Goal: Task Accomplishment & Management: Manage account settings

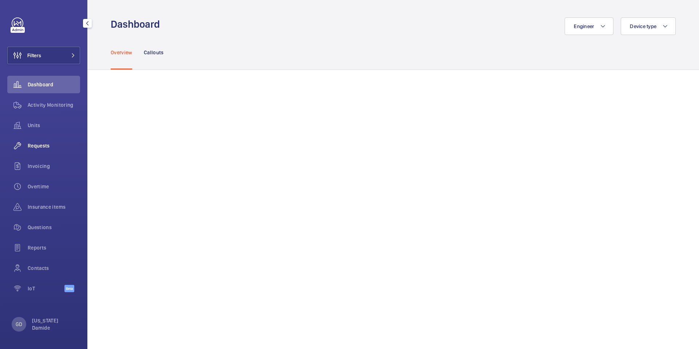
click at [40, 144] on span "Requests" at bounding box center [54, 145] width 52 height 7
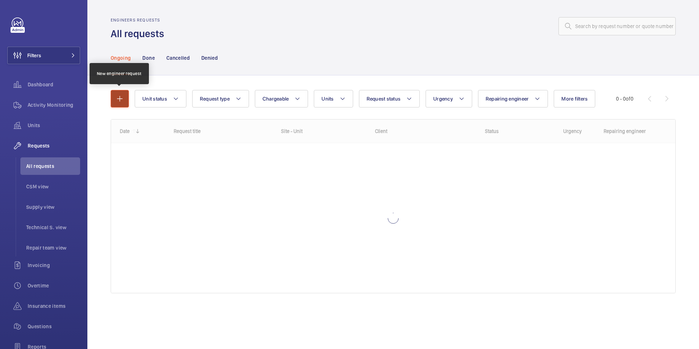
click at [121, 100] on mat-icon "button" at bounding box center [119, 98] width 9 height 9
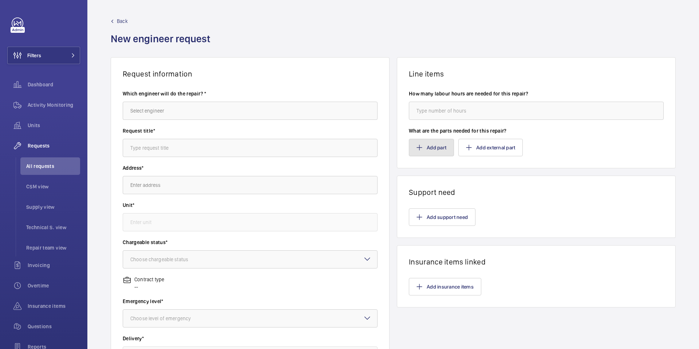
click at [427, 151] on button "Add part" at bounding box center [431, 147] width 45 height 17
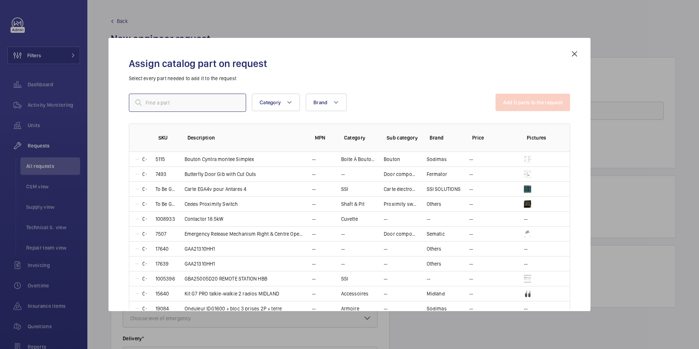
click at [209, 94] on input "text" at bounding box center [187, 103] width 117 height 18
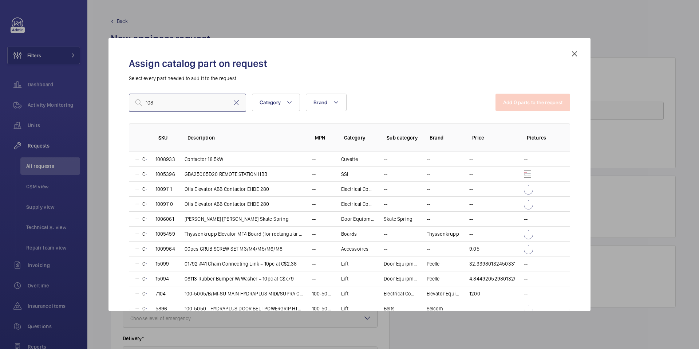
click at [218, 102] on input "108" at bounding box center [187, 103] width 117 height 18
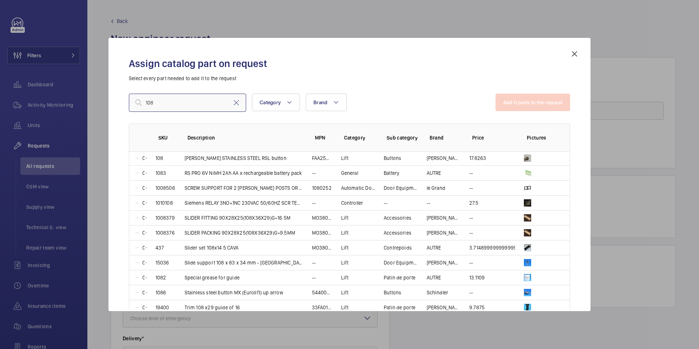
scroll to position [136, 0]
type input "108"
click at [577, 53] on mat-icon at bounding box center [574, 53] width 9 height 9
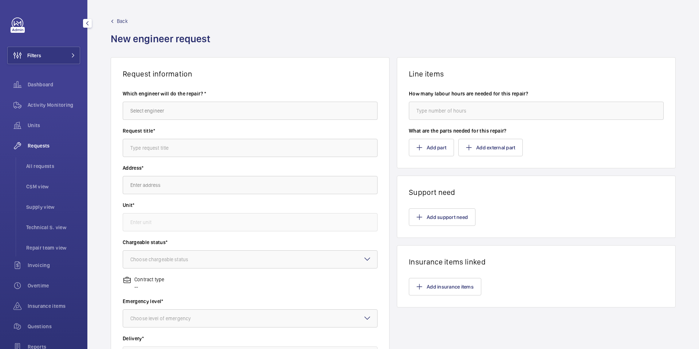
scroll to position [82, 0]
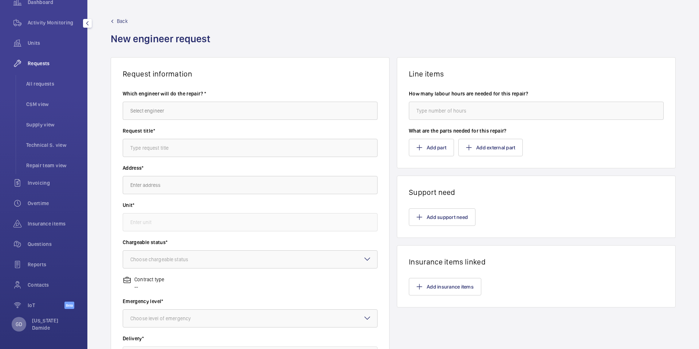
click at [21, 323] on p "GD" at bounding box center [19, 323] width 7 height 7
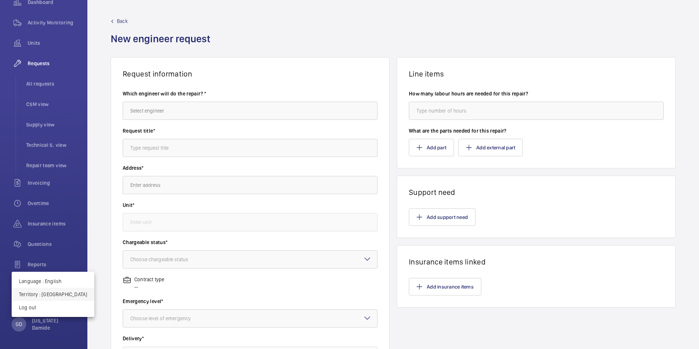
click at [59, 290] on p "Territory : United Kingdom" at bounding box center [53, 293] width 68 height 7
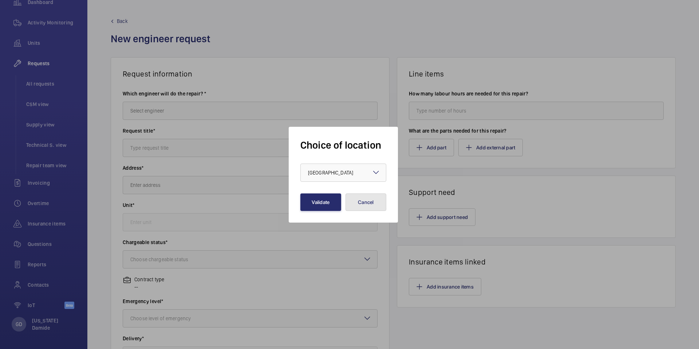
click at [361, 202] on button "Cancel" at bounding box center [365, 201] width 41 height 17
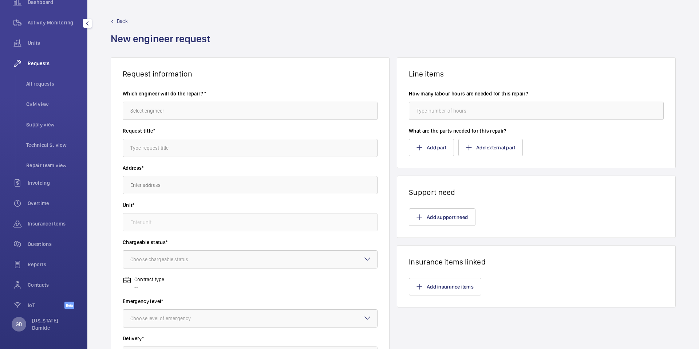
click at [24, 323] on div "GD" at bounding box center [19, 324] width 15 height 15
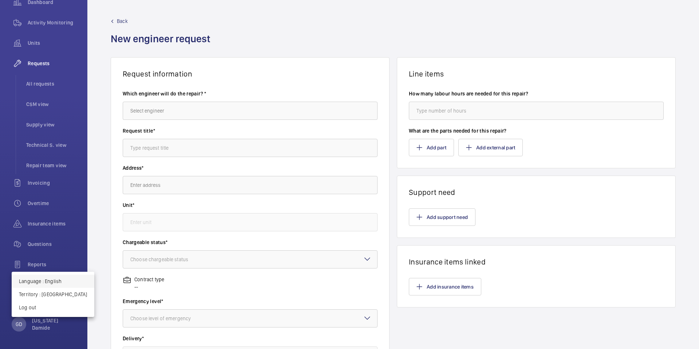
click at [45, 282] on p "Language : English" at bounding box center [53, 280] width 68 height 7
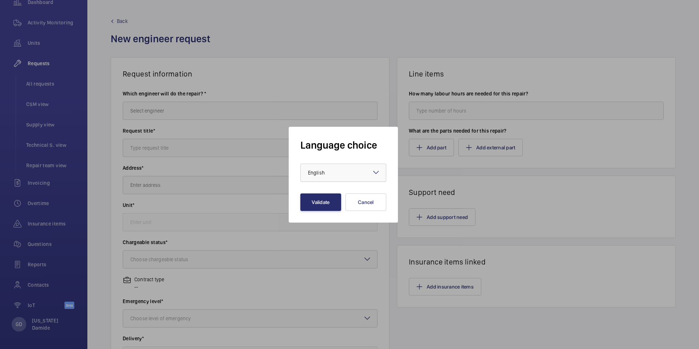
click at [362, 173] on div at bounding box center [343, 172] width 85 height 17
click at [339, 211] on span "Français" at bounding box center [343, 212] width 71 height 7
click at [335, 202] on button "Validate" at bounding box center [320, 201] width 41 height 17
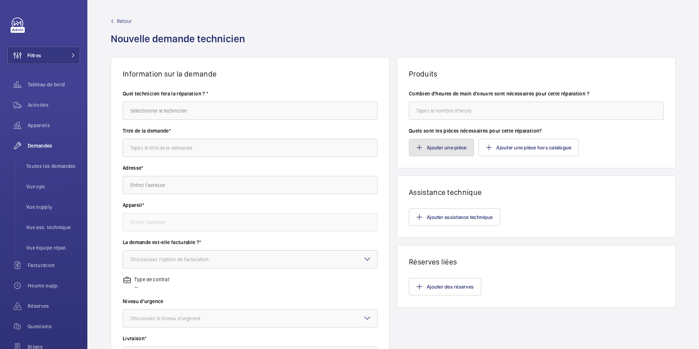
click at [453, 145] on button "Ajouter une pièce" at bounding box center [441, 147] width 65 height 17
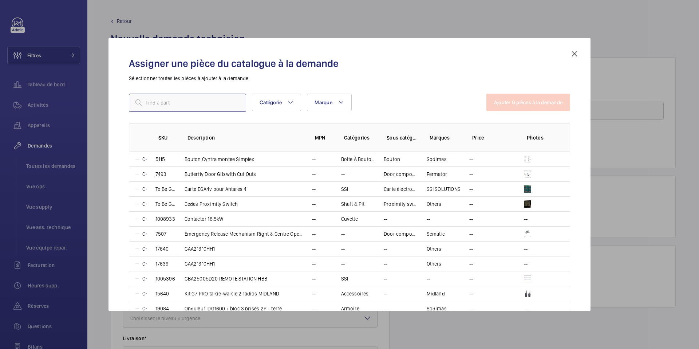
click at [184, 99] on input "text" at bounding box center [187, 103] width 117 height 18
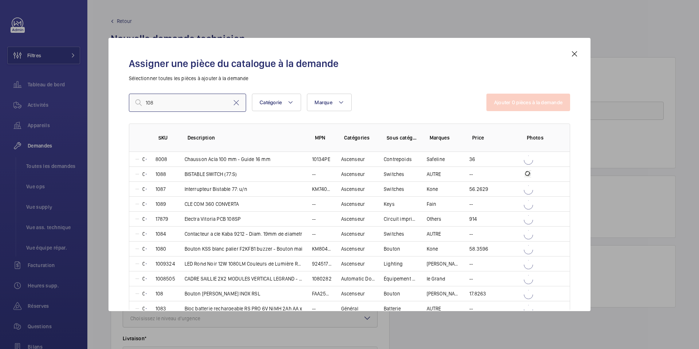
click at [167, 105] on input "108" at bounding box center [187, 103] width 117 height 18
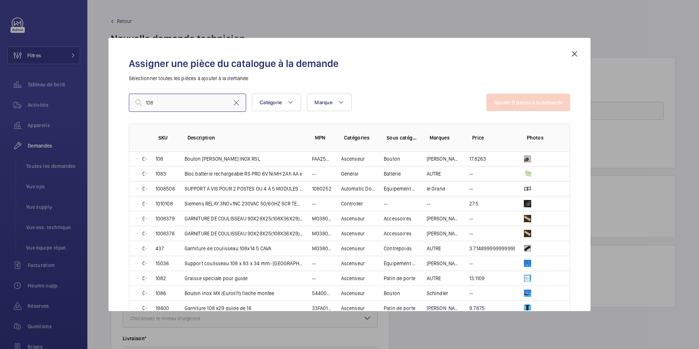
scroll to position [134, 0]
type input "108"
click at [576, 52] on mat-icon at bounding box center [574, 53] width 9 height 9
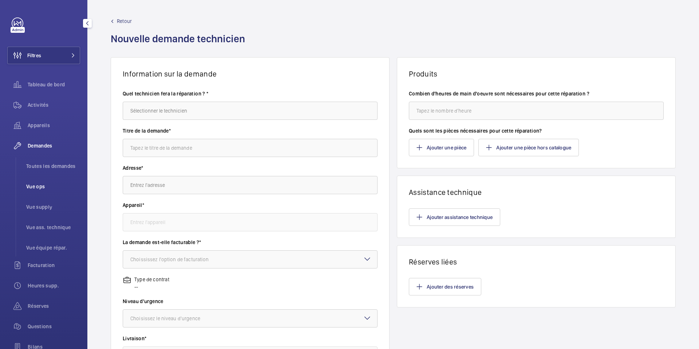
click at [37, 190] on li "Vue ops" at bounding box center [50, 186] width 60 height 17
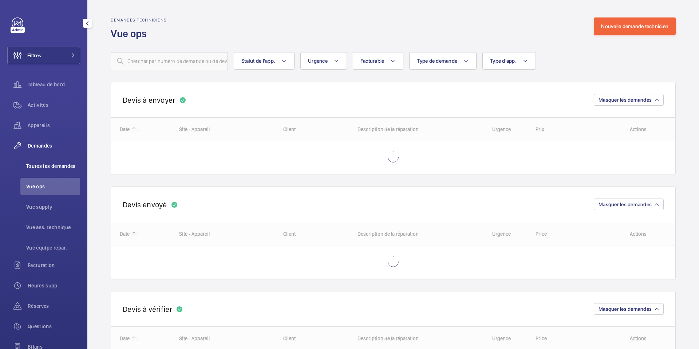
click at [36, 167] on span "Toutes les demandes" at bounding box center [53, 165] width 54 height 7
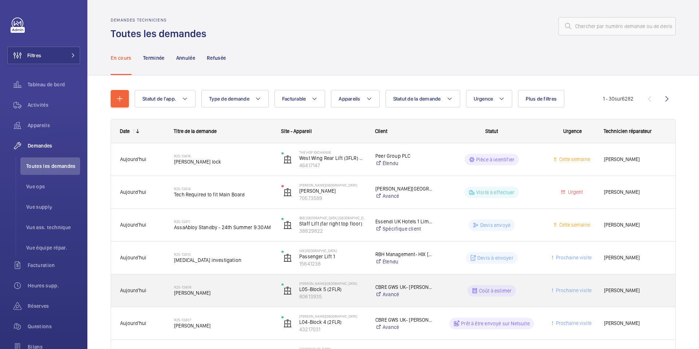
click at [172, 293] on div "R25-12408 [PERSON_NAME]" at bounding box center [218, 290] width 107 height 33
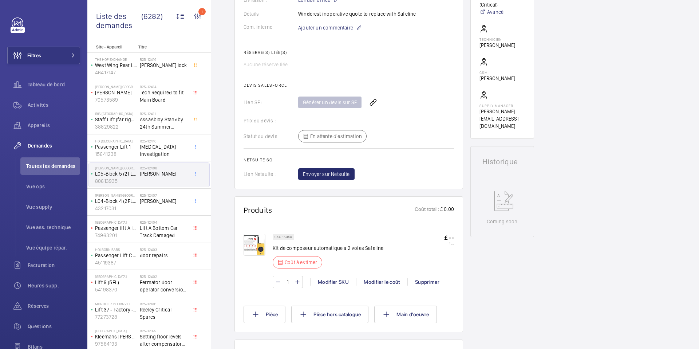
scroll to position [230, 0]
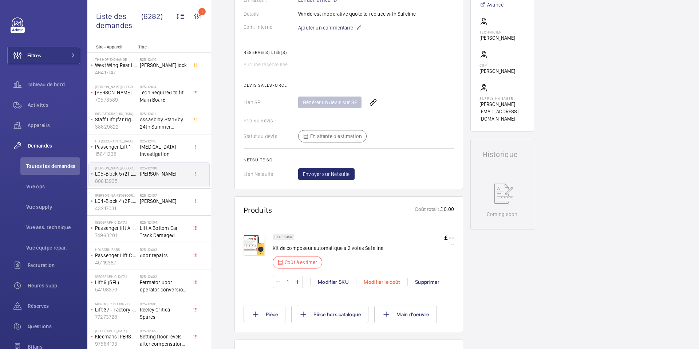
click at [376, 283] on div "Modifier le coût" at bounding box center [381, 281] width 51 height 7
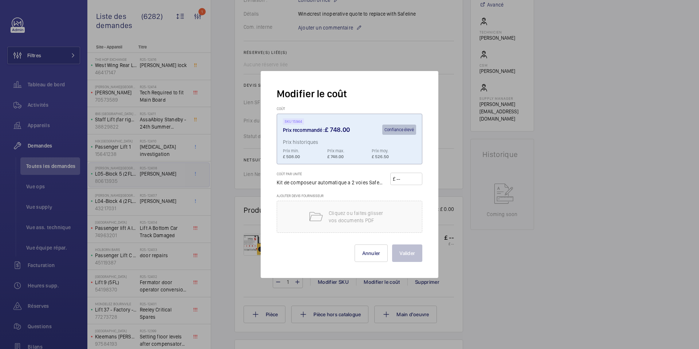
click at [446, 181] on div at bounding box center [349, 174] width 699 height 349
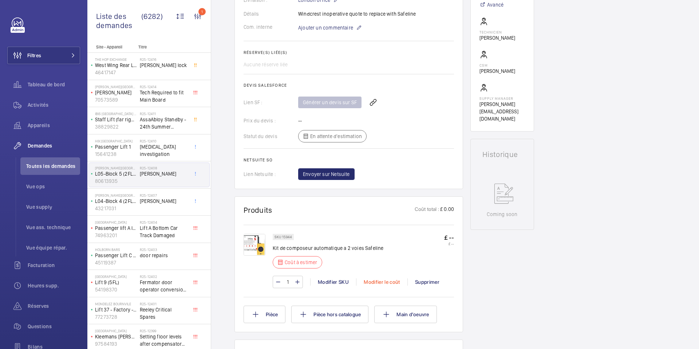
click at [377, 281] on div "Modifier le coût" at bounding box center [381, 281] width 51 height 7
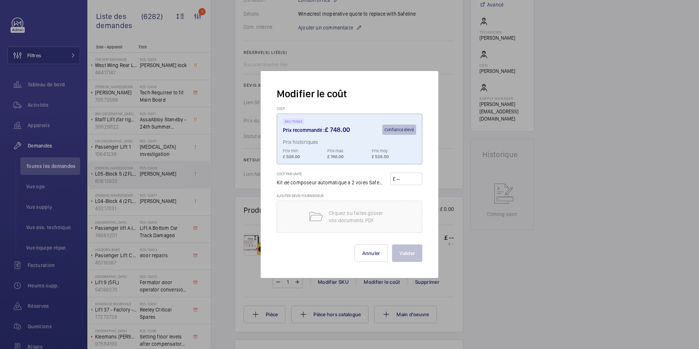
click at [459, 224] on div at bounding box center [349, 174] width 699 height 349
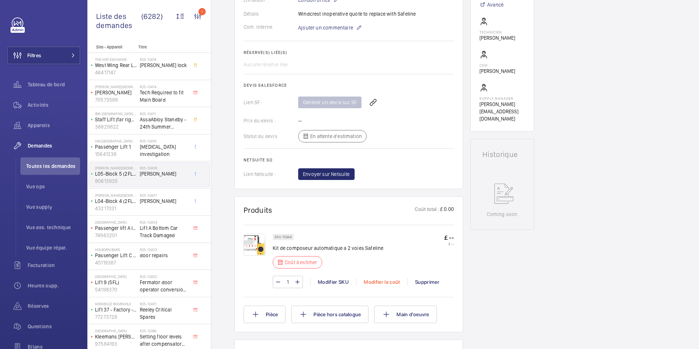
click at [372, 281] on div "Modifier le coût" at bounding box center [381, 281] width 51 height 7
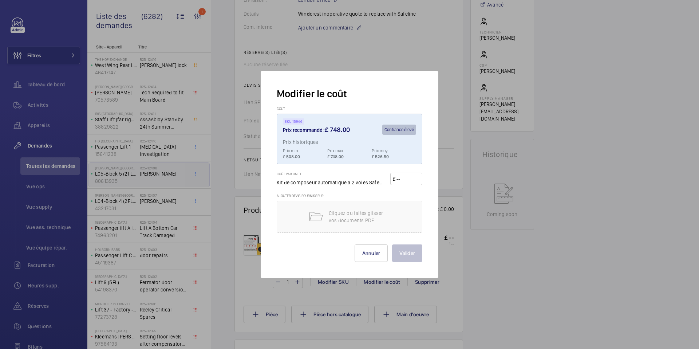
click at [456, 236] on div at bounding box center [349, 174] width 699 height 349
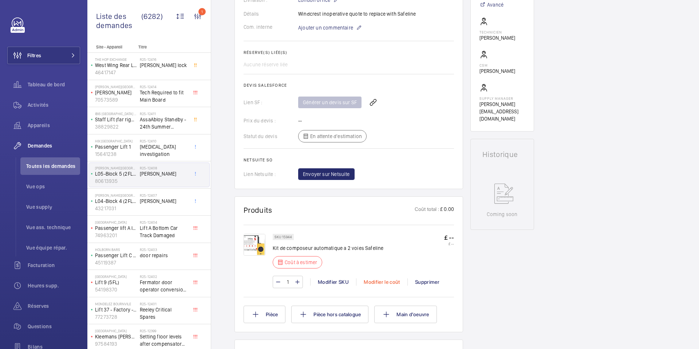
click at [383, 282] on div "Modifier le coût" at bounding box center [381, 281] width 51 height 7
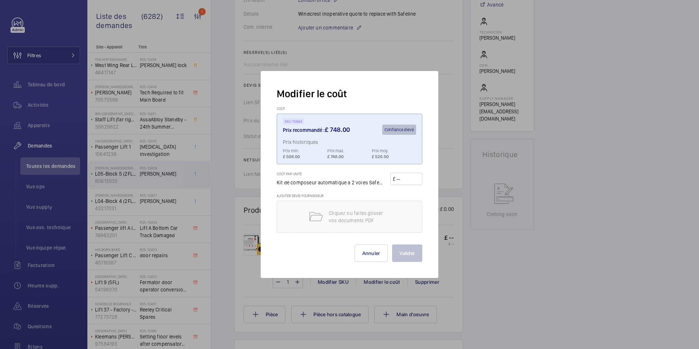
click at [467, 253] on div at bounding box center [349, 174] width 699 height 349
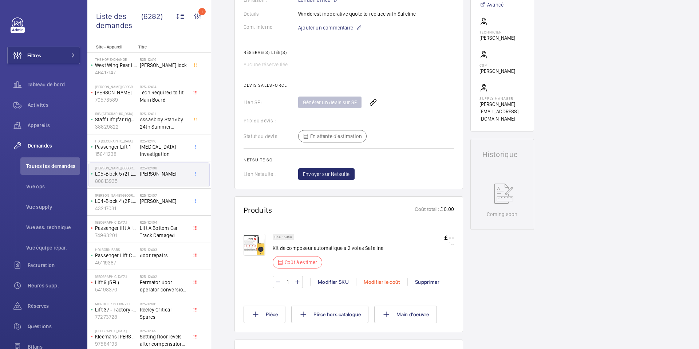
click at [376, 281] on div "Modifier le coût" at bounding box center [381, 281] width 51 height 7
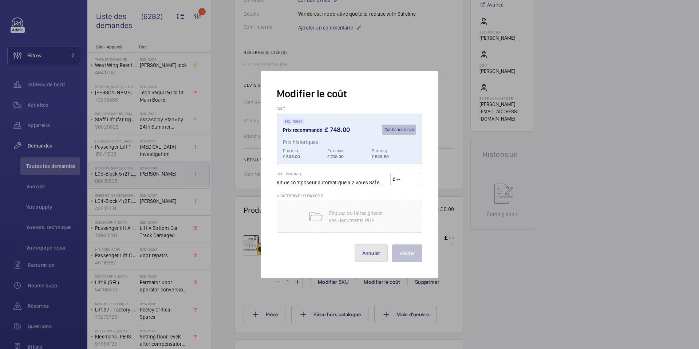
click at [374, 258] on button "Annuler" at bounding box center [370, 252] width 33 height 17
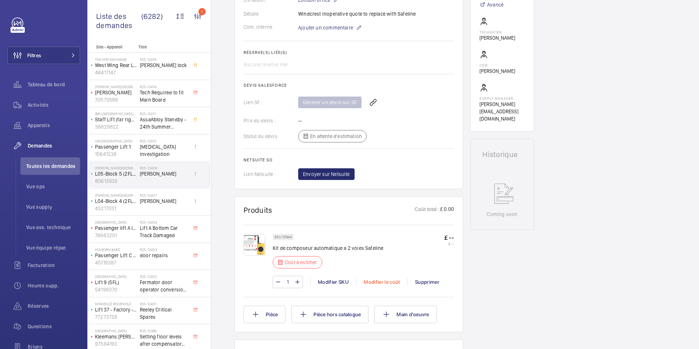
click at [391, 283] on div "Modifier le coût" at bounding box center [381, 281] width 51 height 7
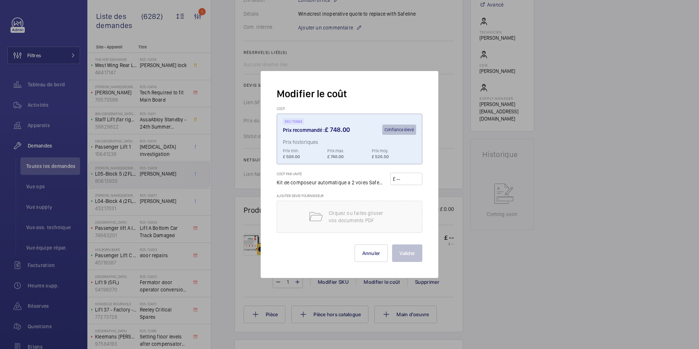
click at [459, 261] on div at bounding box center [349, 174] width 699 height 349
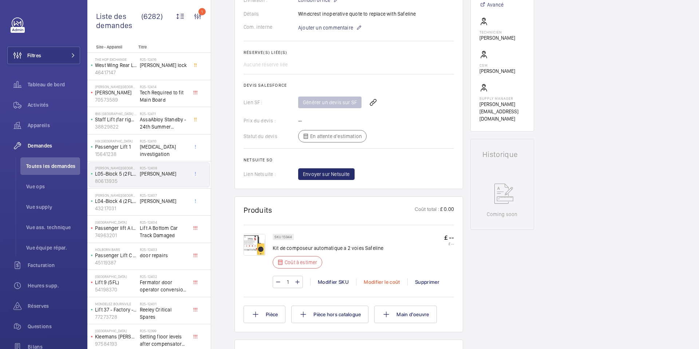
click at [382, 280] on div "Modifier le coût" at bounding box center [381, 281] width 51 height 7
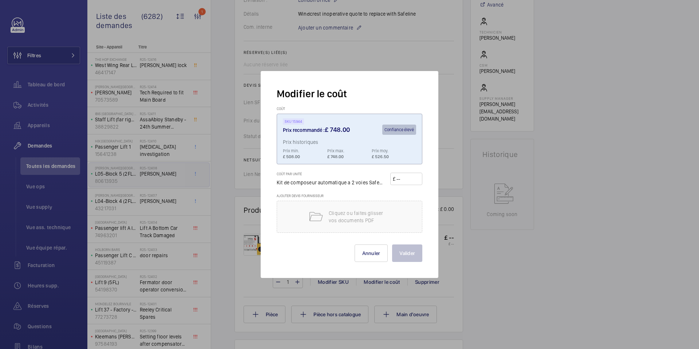
click at [453, 256] on div at bounding box center [349, 174] width 699 height 349
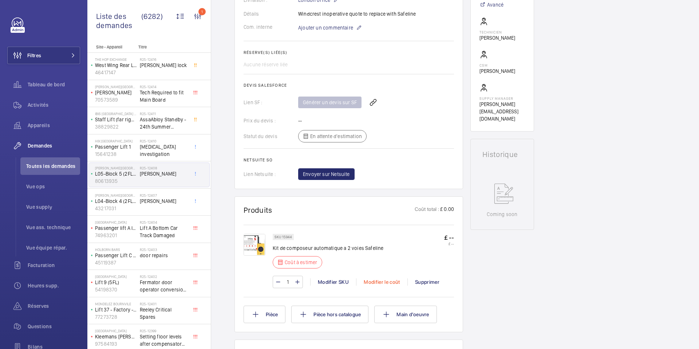
click at [376, 281] on div "Modifier le coût" at bounding box center [381, 281] width 51 height 7
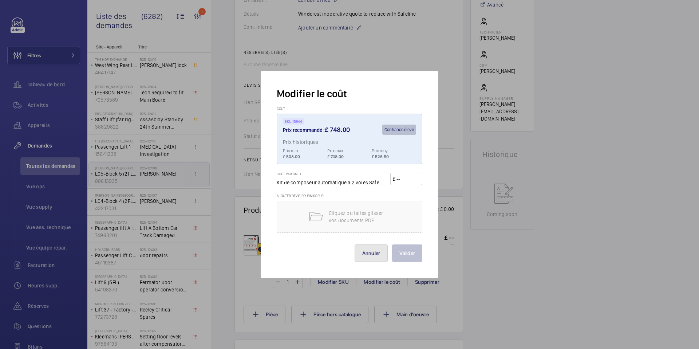
click at [362, 253] on button "Annuler" at bounding box center [370, 252] width 33 height 17
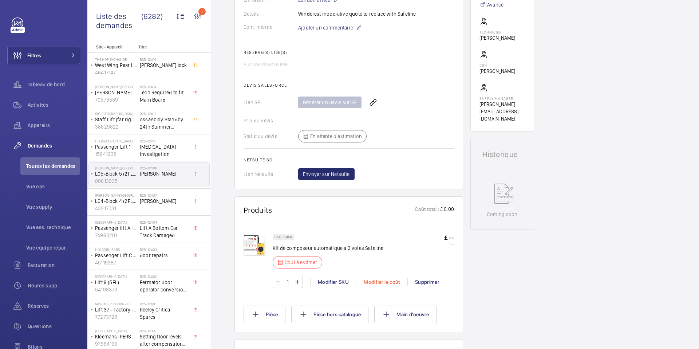
click at [382, 283] on div "Modifier le coût" at bounding box center [381, 281] width 51 height 7
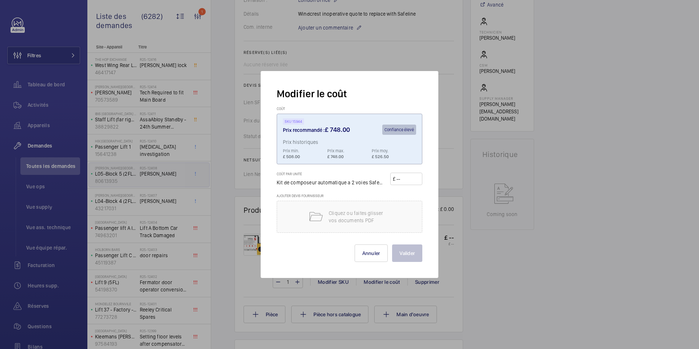
click at [483, 218] on div at bounding box center [349, 174] width 699 height 349
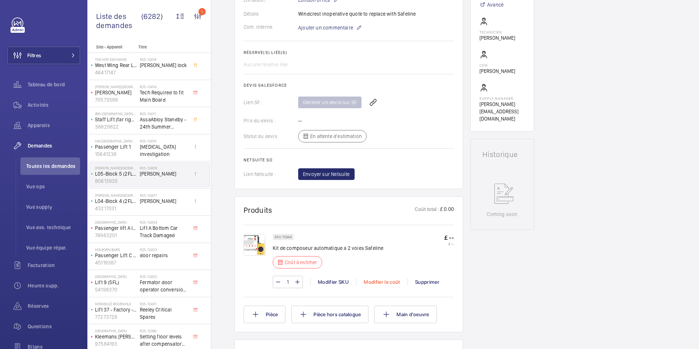
click at [379, 281] on div "Modifier le coût" at bounding box center [381, 281] width 51 height 7
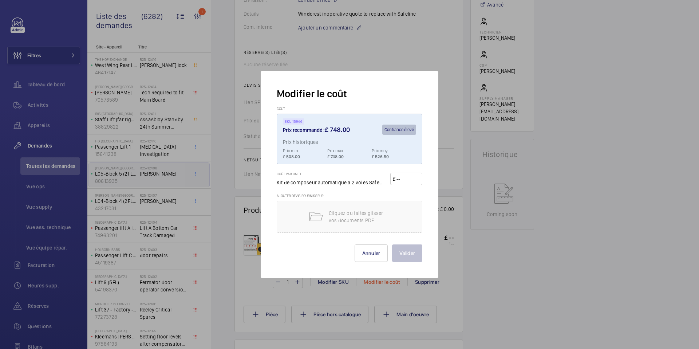
click at [379, 281] on div at bounding box center [349, 174] width 699 height 349
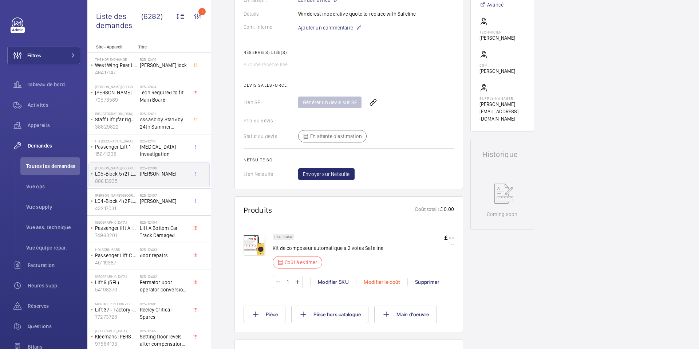
click at [377, 282] on div "Modifier le coût" at bounding box center [381, 281] width 51 height 7
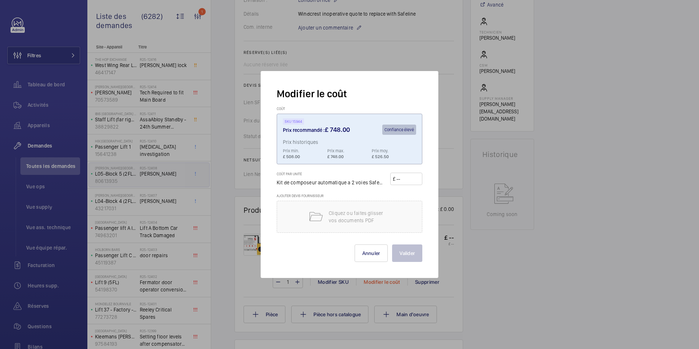
click at [377, 282] on div at bounding box center [349, 174] width 699 height 349
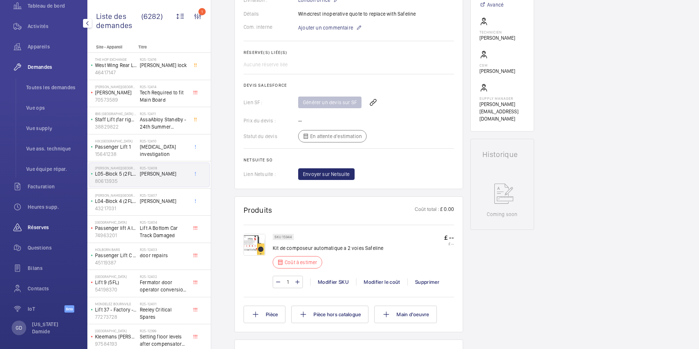
scroll to position [82, 0]
click at [25, 322] on div "GD" at bounding box center [19, 324] width 15 height 15
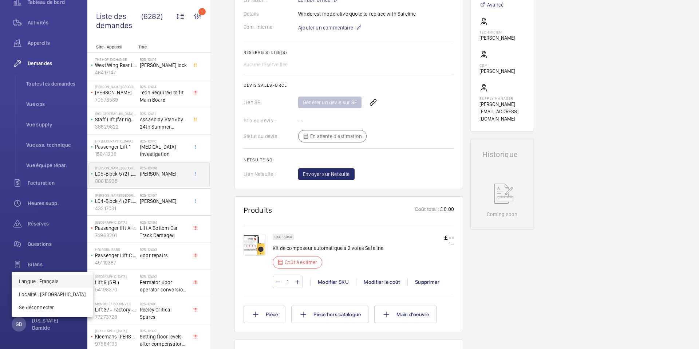
click at [60, 282] on p "Langue : Français" at bounding box center [52, 280] width 67 height 7
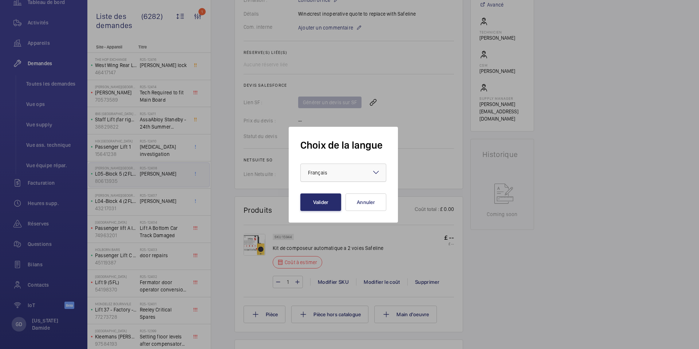
click at [370, 175] on div at bounding box center [343, 172] width 85 height 17
click at [357, 196] on span "English" at bounding box center [343, 194] width 71 height 7
click at [326, 203] on button "Valider" at bounding box center [320, 201] width 41 height 17
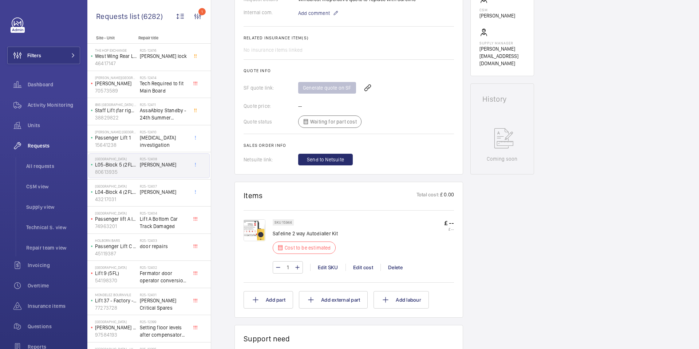
scroll to position [259, 0]
click at [363, 263] on div "Edit cost" at bounding box center [362, 266] width 35 height 7
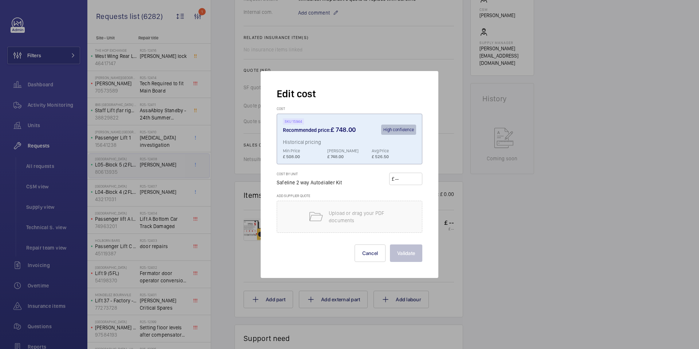
click at [460, 239] on div at bounding box center [349, 174] width 699 height 349
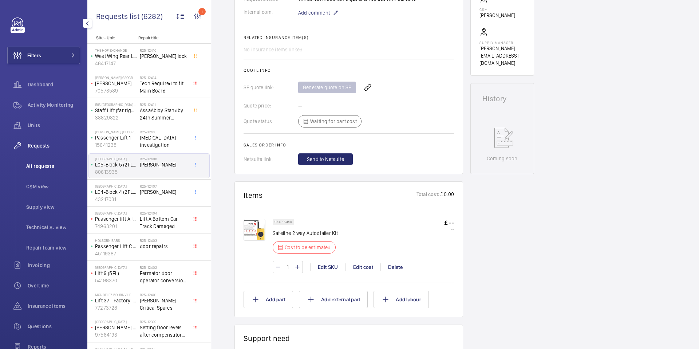
click at [39, 168] on span "All requests" at bounding box center [53, 165] width 54 height 7
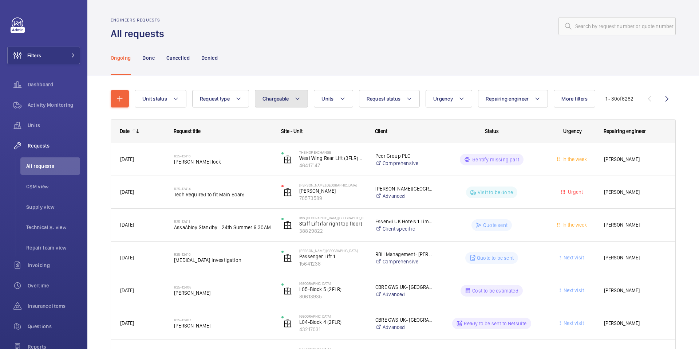
click at [283, 99] on span "Chargeable" at bounding box center [275, 99] width 27 height 6
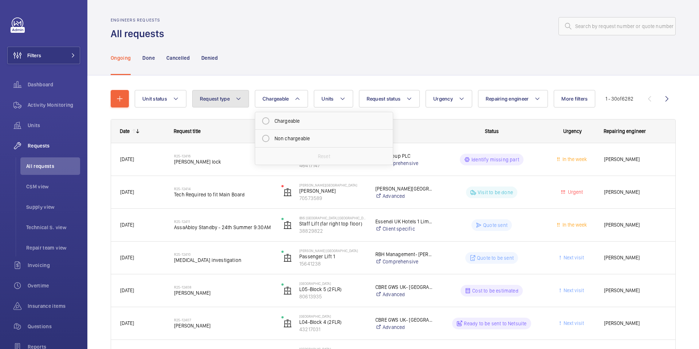
click at [231, 95] on button "Request type" at bounding box center [220, 98] width 57 height 17
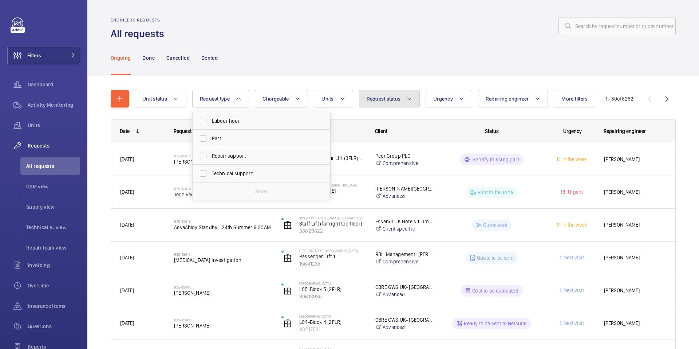
click at [385, 103] on button "Request status" at bounding box center [389, 98] width 61 height 17
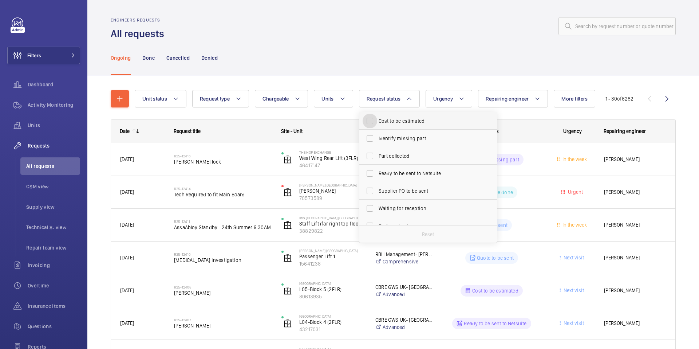
click at [370, 123] on input "Cost to be estimated" at bounding box center [369, 121] width 15 height 15
checkbox input "true"
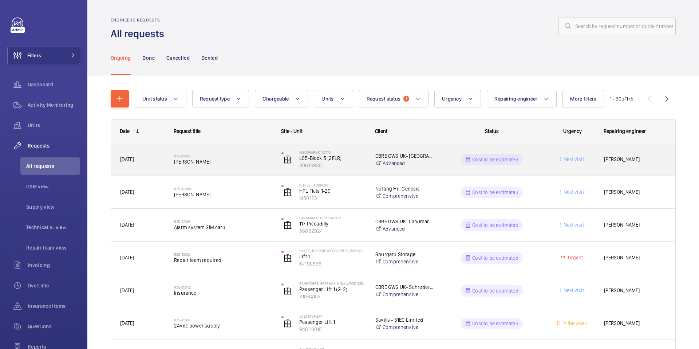
click at [219, 166] on div "R25-12408 [PERSON_NAME]" at bounding box center [223, 159] width 98 height 21
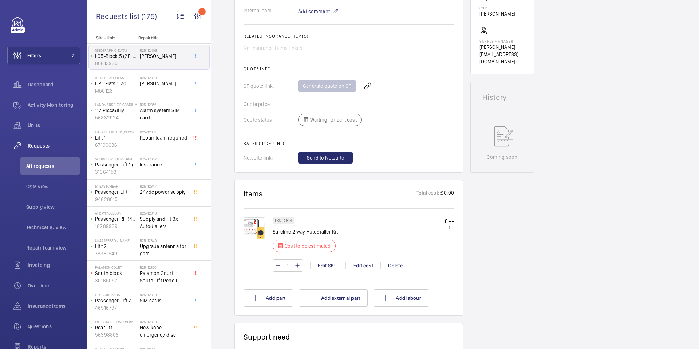
scroll to position [265, 0]
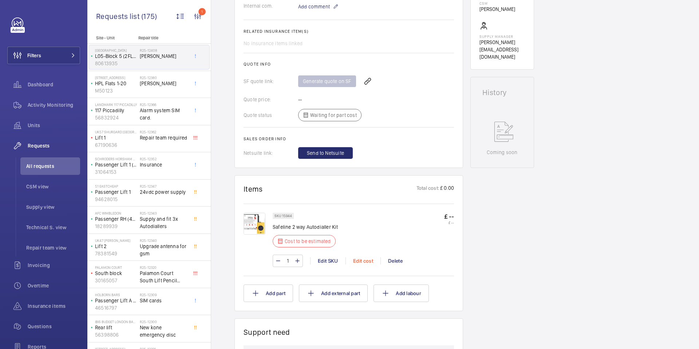
click at [366, 257] on div "Edit cost" at bounding box center [362, 260] width 35 height 7
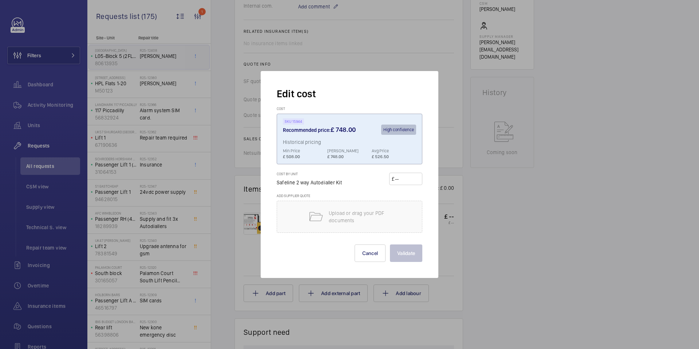
click at [462, 242] on div at bounding box center [349, 174] width 699 height 349
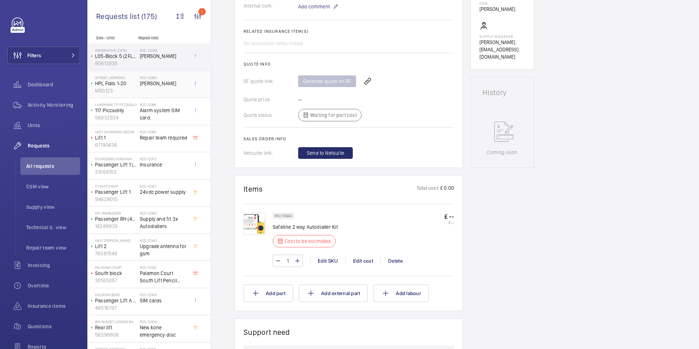
click at [148, 85] on span "[PERSON_NAME]" at bounding box center [164, 83] width 48 height 7
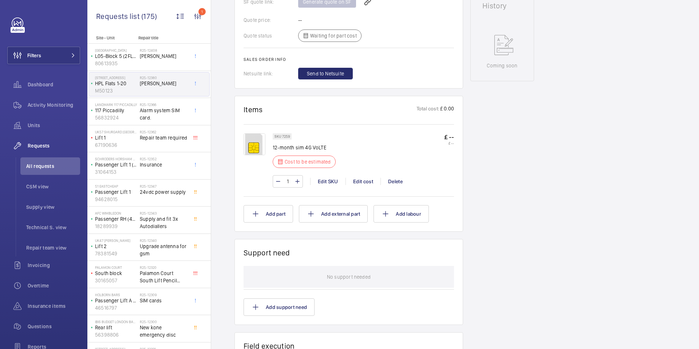
scroll to position [356, 0]
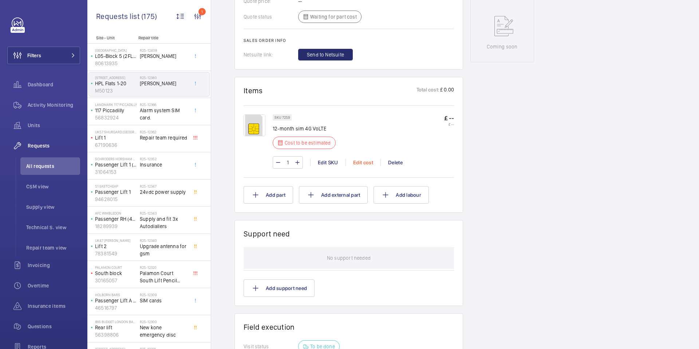
click at [367, 159] on div "Edit cost" at bounding box center [362, 162] width 35 height 7
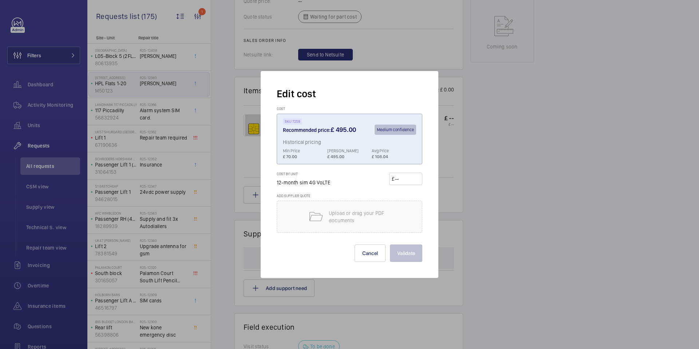
click at [467, 172] on div at bounding box center [349, 174] width 699 height 349
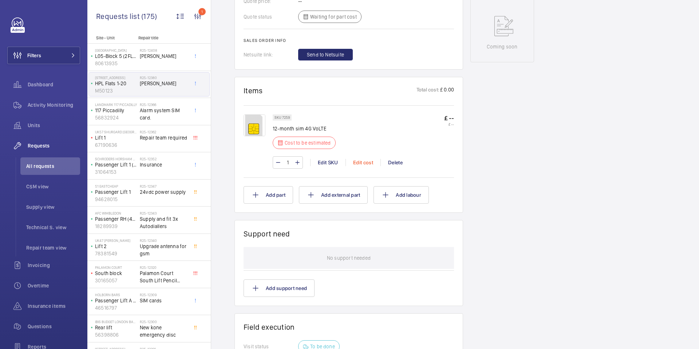
click at [363, 159] on div "Edit cost" at bounding box center [362, 162] width 35 height 7
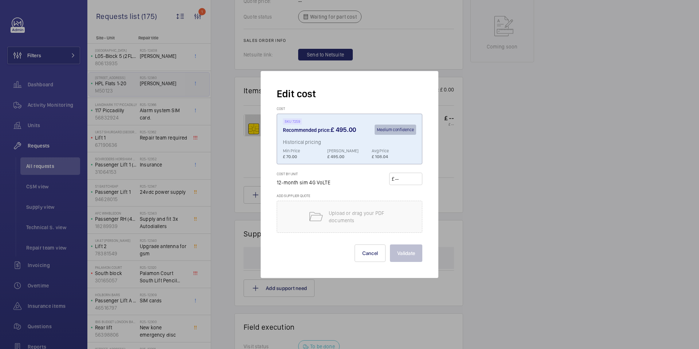
click at [487, 181] on div at bounding box center [349, 174] width 699 height 349
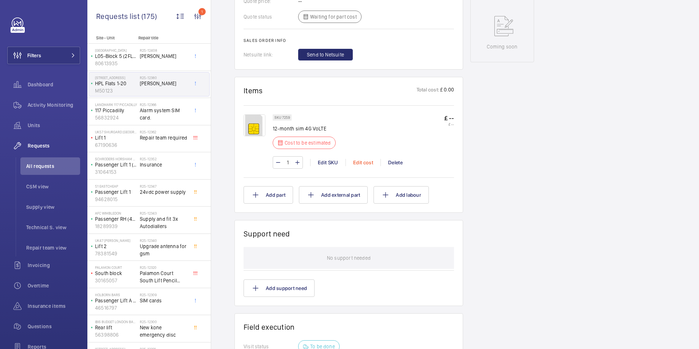
click at [357, 159] on div "Edit cost" at bounding box center [362, 162] width 35 height 7
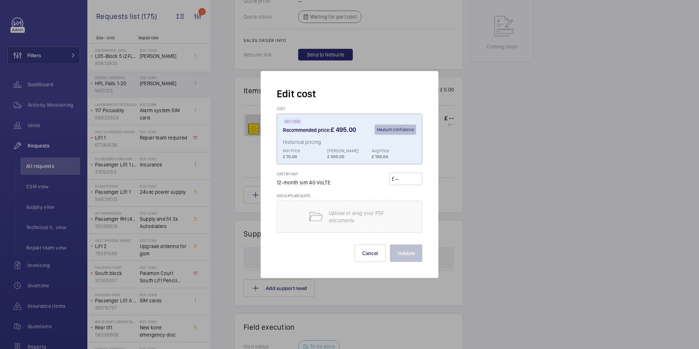
click at [461, 157] on div at bounding box center [349, 174] width 699 height 349
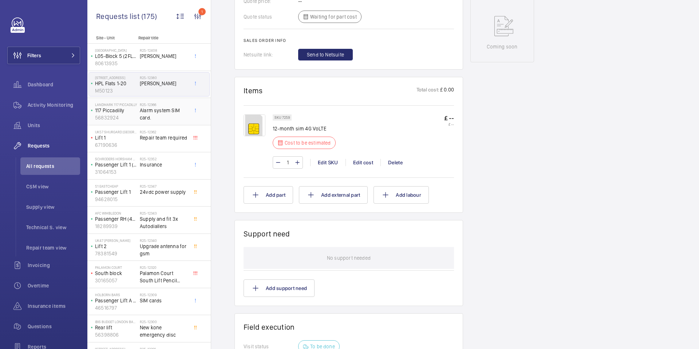
click at [146, 109] on span "Alarm system SIM card." at bounding box center [164, 114] width 48 height 15
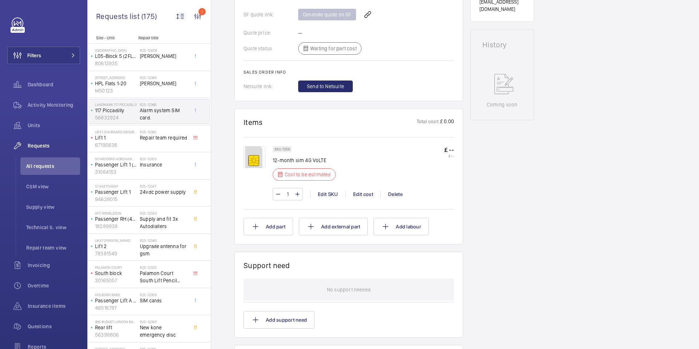
scroll to position [323, 0]
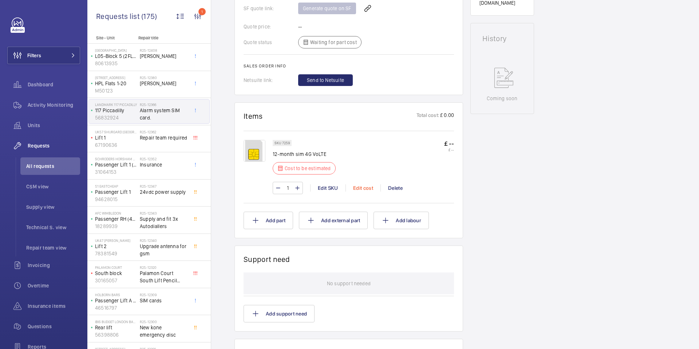
click at [371, 190] on div "Edit cost" at bounding box center [362, 187] width 35 height 7
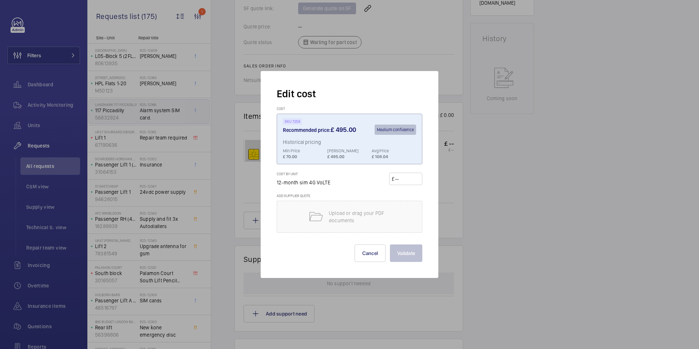
click at [445, 187] on div at bounding box center [349, 174] width 699 height 349
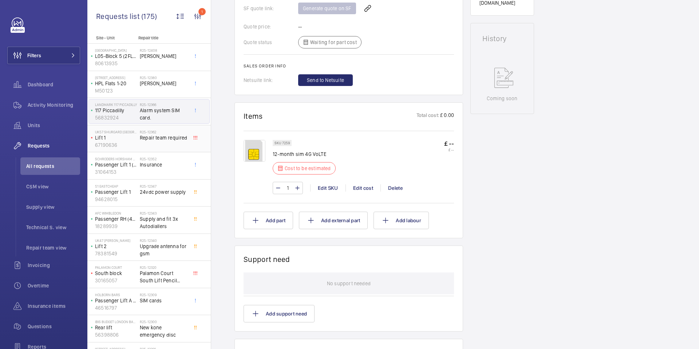
click at [140, 144] on div "R25-12362 Repair team required" at bounding box center [164, 140] width 48 height 21
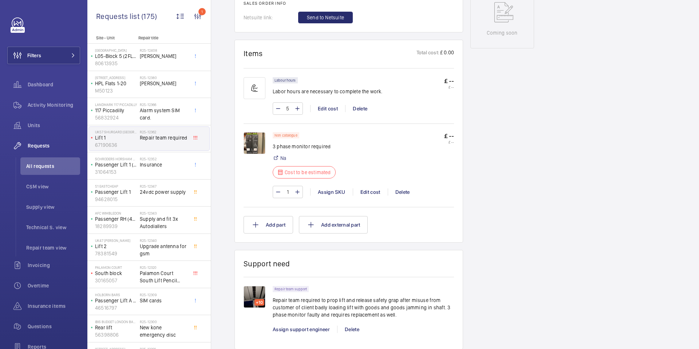
scroll to position [362, 0]
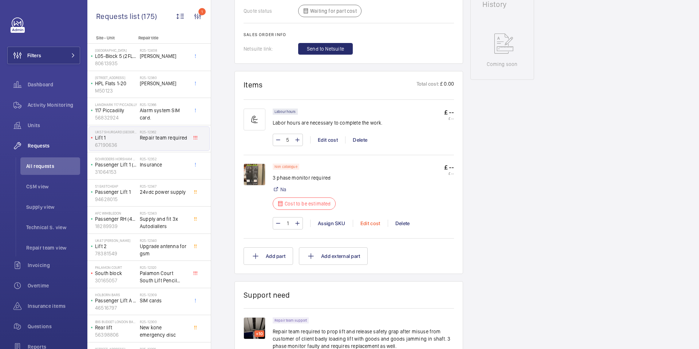
click at [373, 221] on div "Edit cost" at bounding box center [370, 222] width 35 height 7
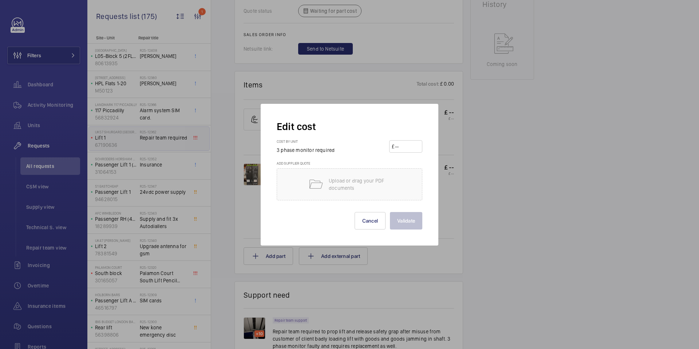
click at [450, 207] on div at bounding box center [349, 174] width 699 height 349
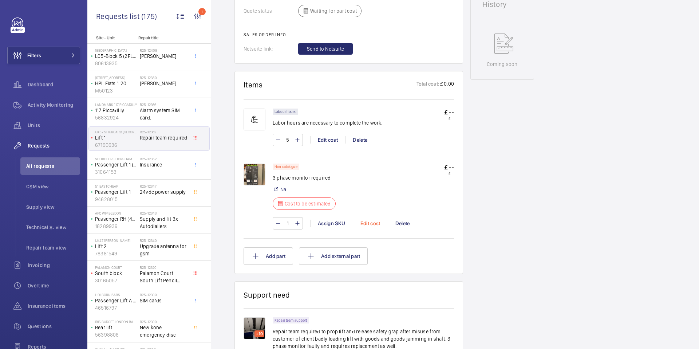
click at [368, 225] on div "Edit cost" at bounding box center [370, 222] width 35 height 7
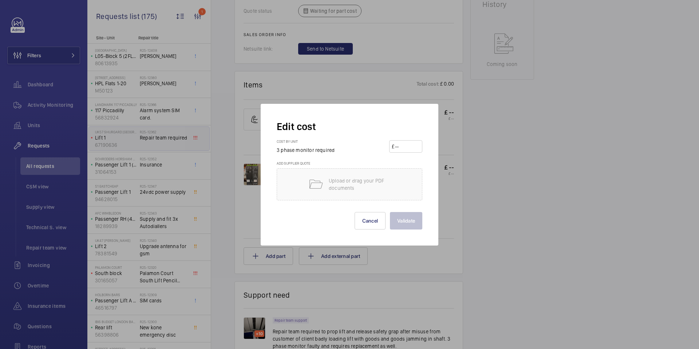
click at [458, 194] on div at bounding box center [349, 174] width 699 height 349
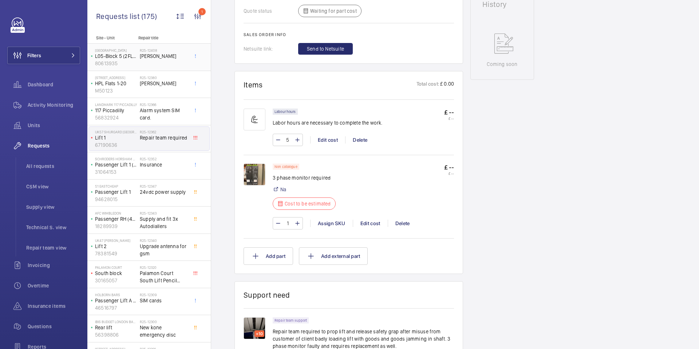
click at [162, 58] on span "[PERSON_NAME]" at bounding box center [164, 55] width 48 height 7
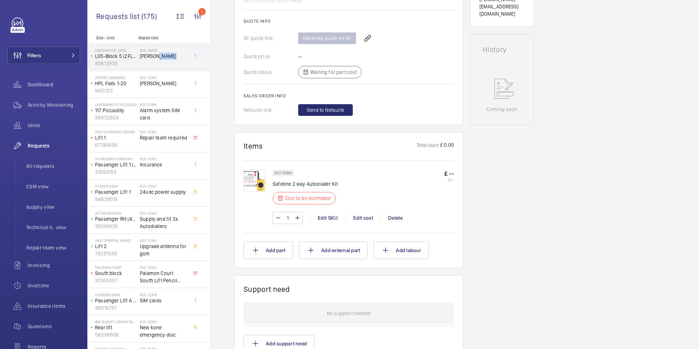
scroll to position [314, 0]
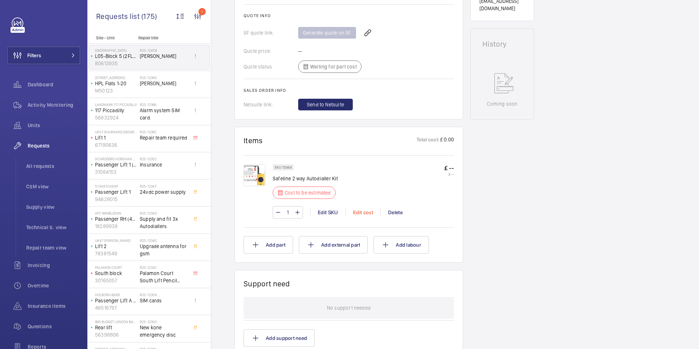
click at [362, 209] on div "Edit cost" at bounding box center [362, 212] width 35 height 7
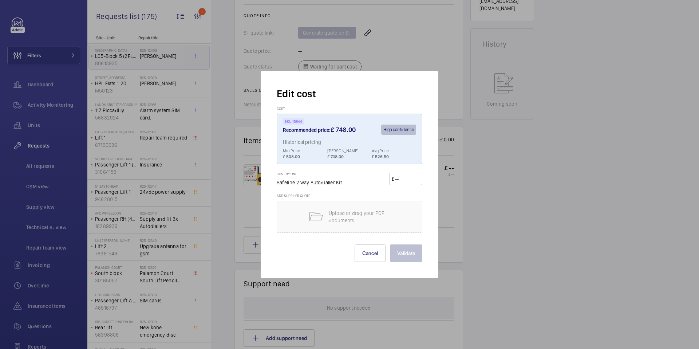
click at [446, 223] on div at bounding box center [349, 174] width 699 height 349
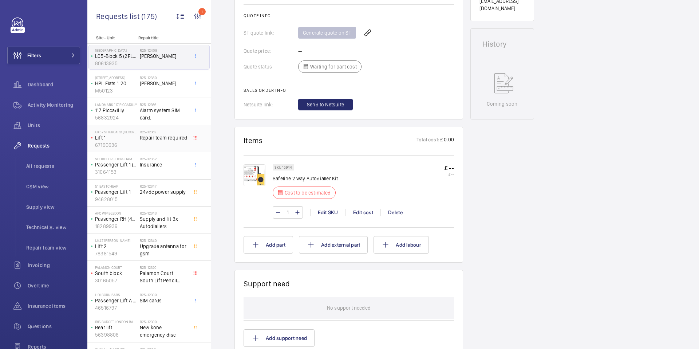
click at [158, 143] on div "R25-12362 Repair team required" at bounding box center [164, 140] width 48 height 21
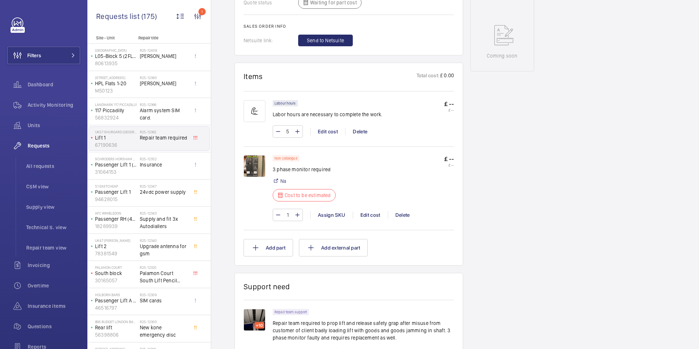
scroll to position [376, 0]
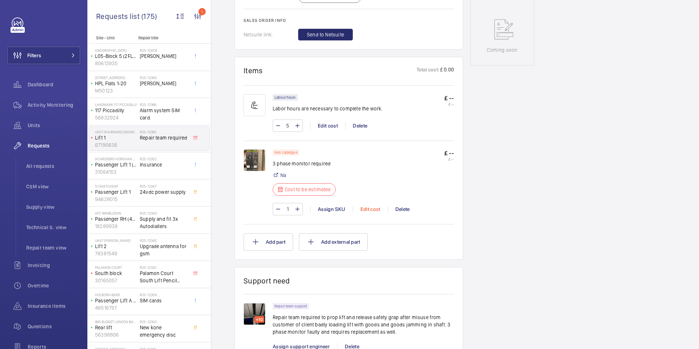
click at [372, 208] on div "Edit cost" at bounding box center [370, 208] width 35 height 7
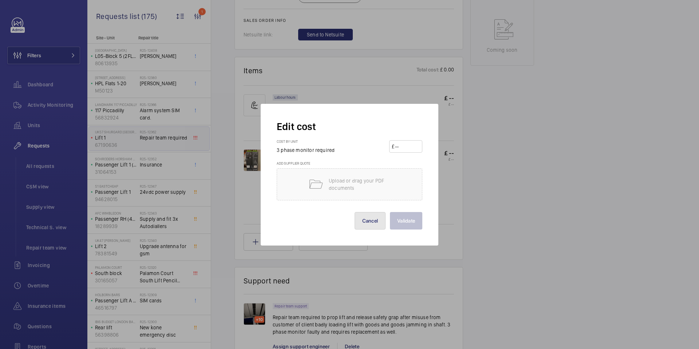
click at [376, 223] on button "Cancel" at bounding box center [369, 220] width 31 height 17
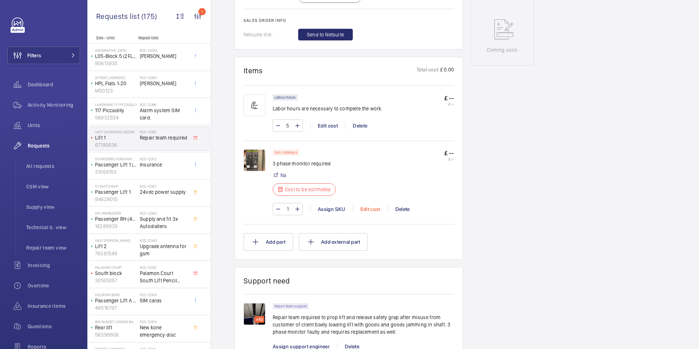
click at [375, 209] on div "Edit cost" at bounding box center [370, 208] width 35 height 7
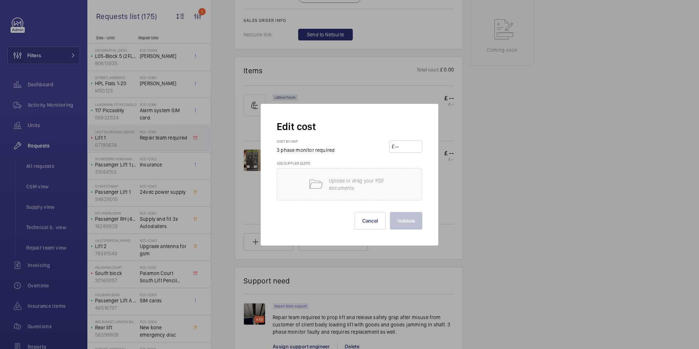
click at [453, 193] on div at bounding box center [349, 174] width 699 height 349
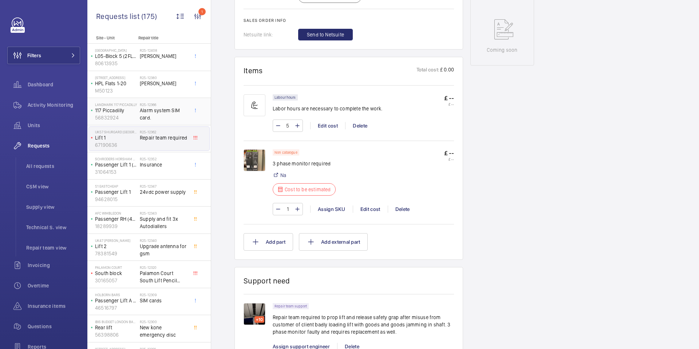
click at [162, 109] on span "Alarm system SIM card." at bounding box center [164, 114] width 48 height 15
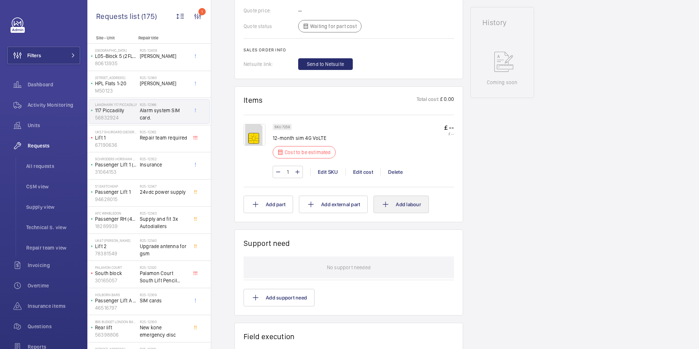
scroll to position [343, 0]
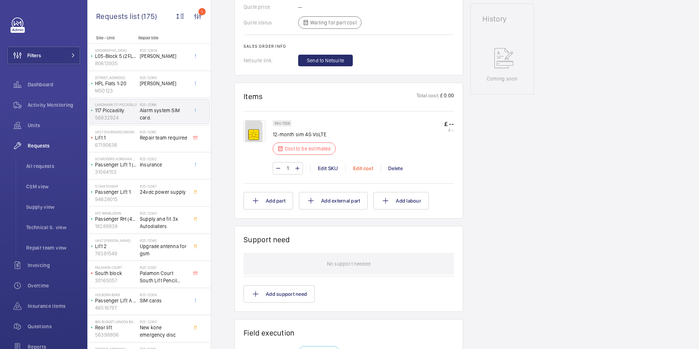
click at [370, 169] on div "Edit cost" at bounding box center [362, 167] width 35 height 7
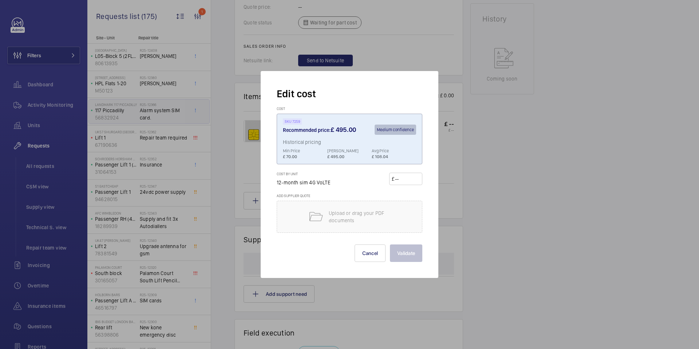
click at [447, 168] on div at bounding box center [349, 174] width 699 height 349
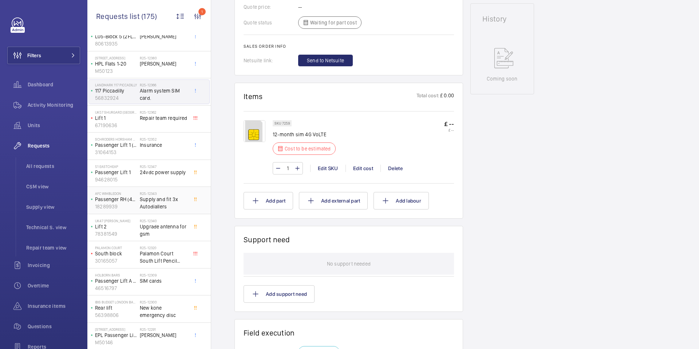
scroll to position [0, 0]
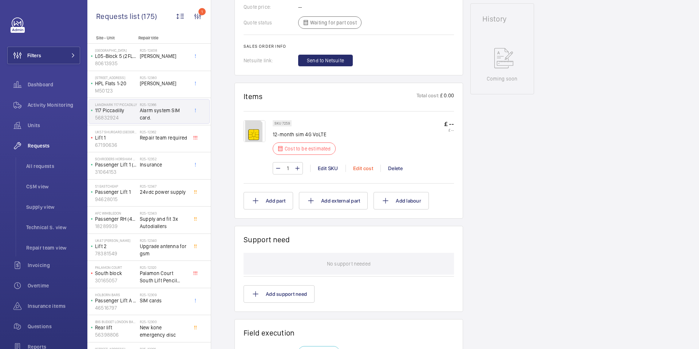
click at [361, 170] on div "Edit cost" at bounding box center [362, 167] width 35 height 7
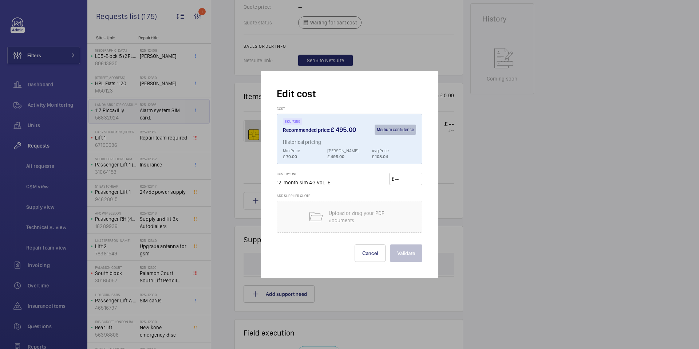
click at [448, 160] on div at bounding box center [349, 174] width 699 height 349
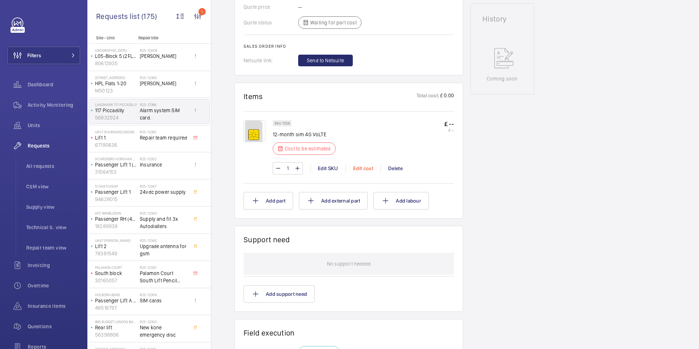
click at [361, 170] on div "Edit cost" at bounding box center [362, 167] width 35 height 7
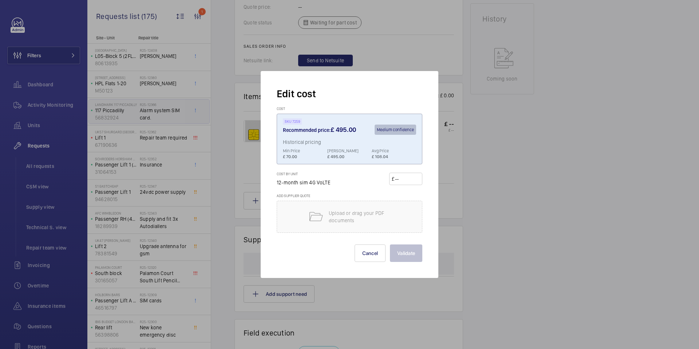
click at [404, 180] on input "number" at bounding box center [406, 179] width 25 height 12
click at [443, 175] on div at bounding box center [349, 174] width 699 height 349
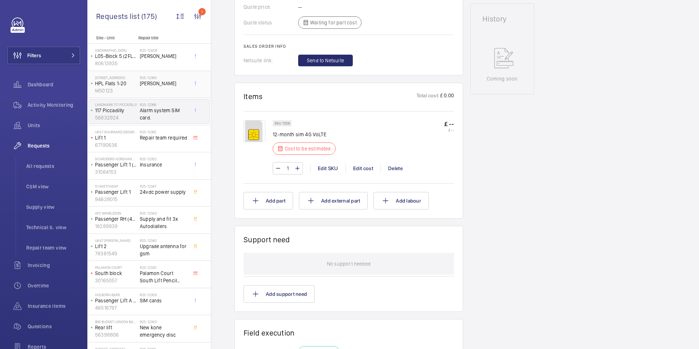
click at [150, 87] on div "R25-12380 [PERSON_NAME]" at bounding box center [164, 85] width 48 height 21
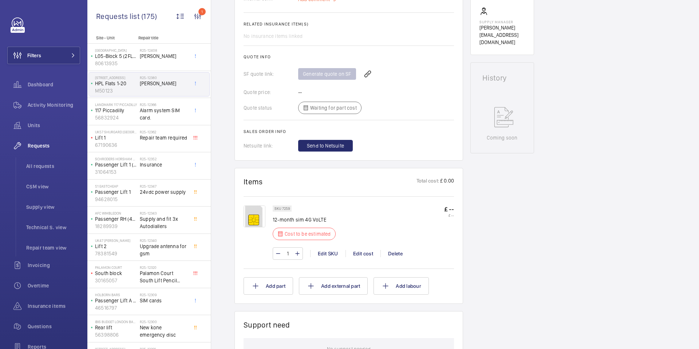
scroll to position [450, 0]
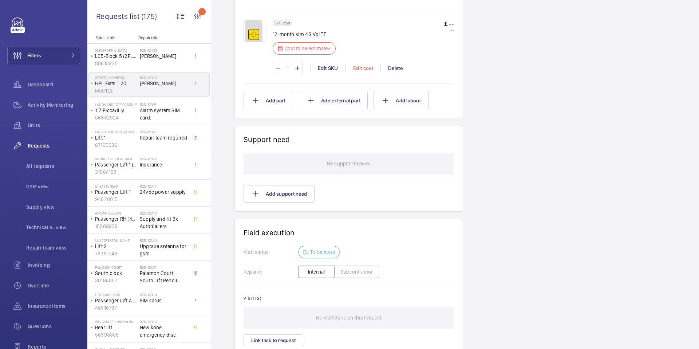
click at [363, 64] on div "Edit cost" at bounding box center [362, 67] width 35 height 7
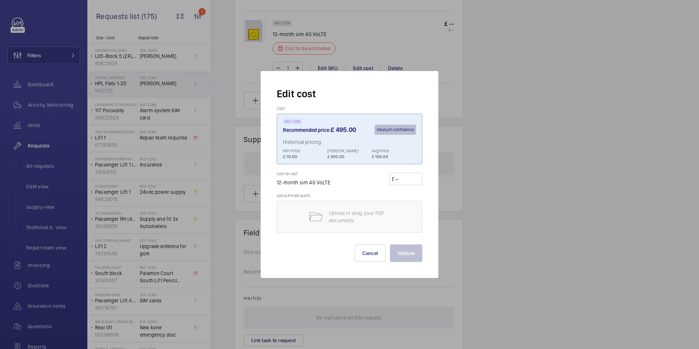
click at [406, 182] on input "number" at bounding box center [406, 179] width 25 height 12
click at [453, 89] on div at bounding box center [349, 174] width 699 height 349
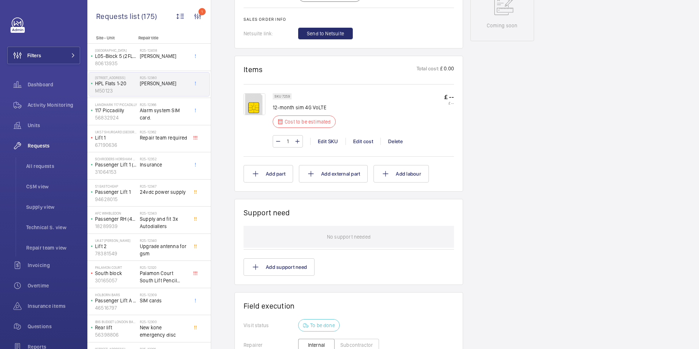
scroll to position [363, 0]
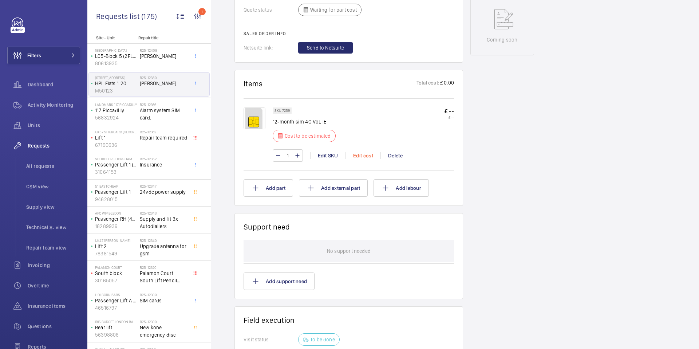
click at [369, 152] on div "Edit cost" at bounding box center [362, 155] width 35 height 7
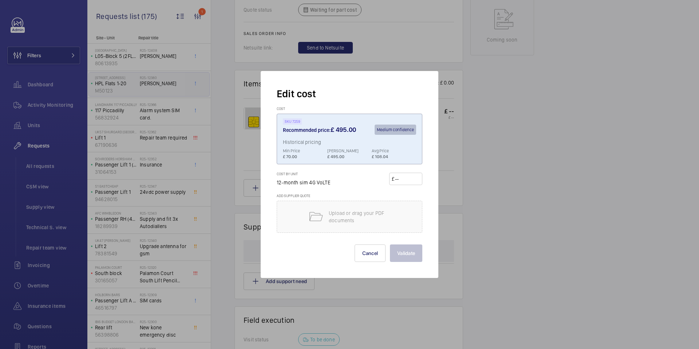
click at [437, 153] on div "Edit cost Cost SKU 7259 Recommended price: £ 495.00 Medium confidence Historica…" at bounding box center [350, 174] width 178 height 207
click at [448, 152] on div at bounding box center [349, 174] width 699 height 349
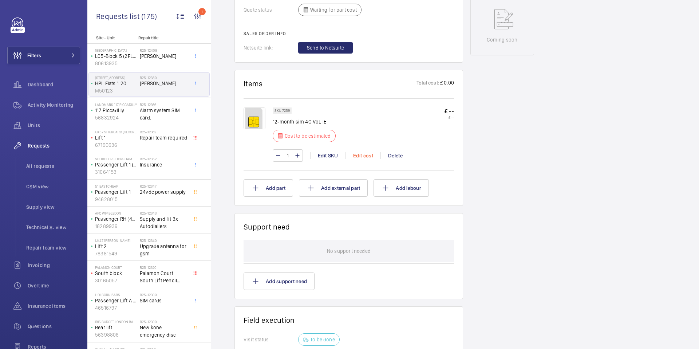
click at [369, 152] on div "Edit cost" at bounding box center [362, 155] width 35 height 7
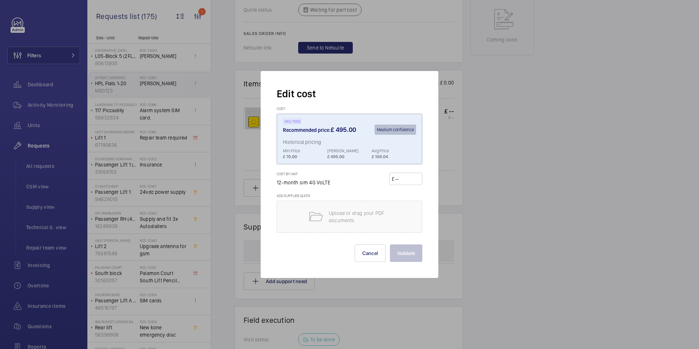
click at [450, 161] on div at bounding box center [349, 174] width 699 height 349
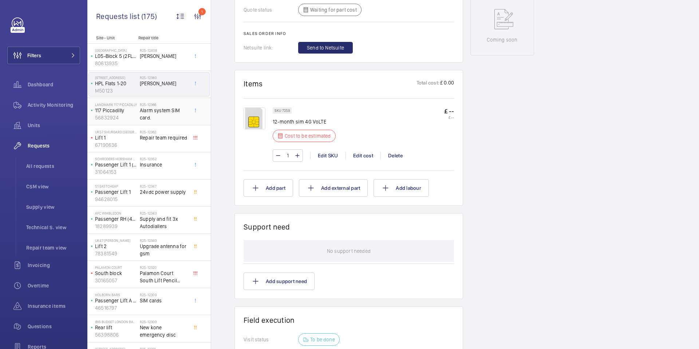
click at [151, 119] on span "Alarm system SIM card." at bounding box center [164, 114] width 48 height 15
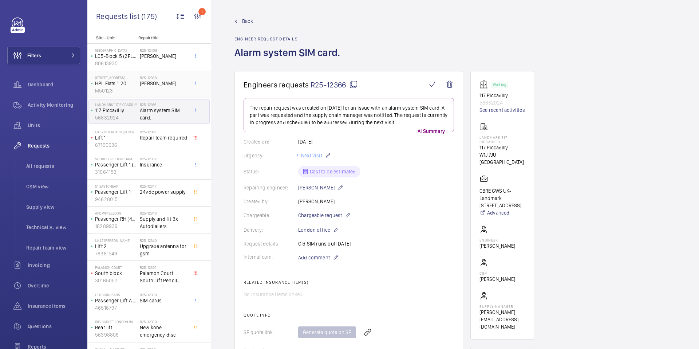
click at [176, 81] on span "[PERSON_NAME]" at bounding box center [164, 83] width 48 height 7
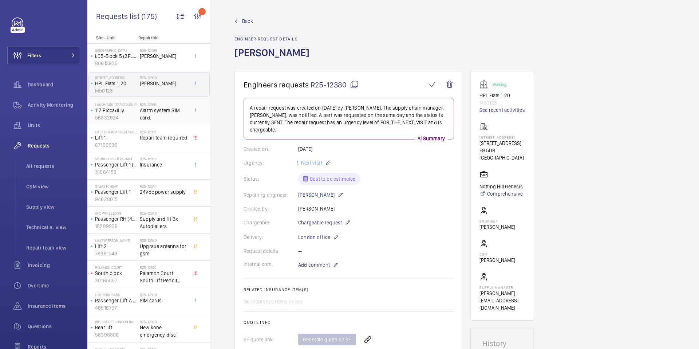
click at [167, 115] on span "Alarm system SIM card." at bounding box center [164, 114] width 48 height 15
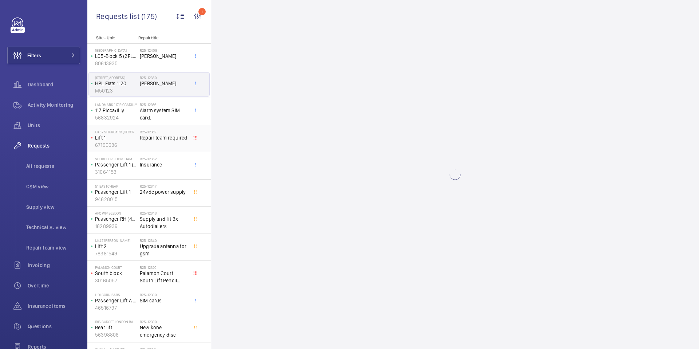
click at [166, 144] on div "R25-12362 Repair team required" at bounding box center [164, 140] width 48 height 21
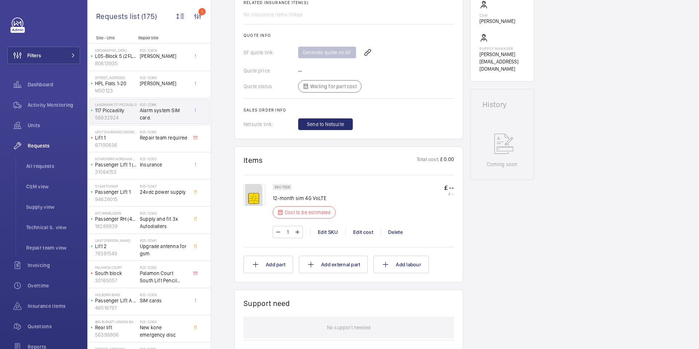
scroll to position [271, 0]
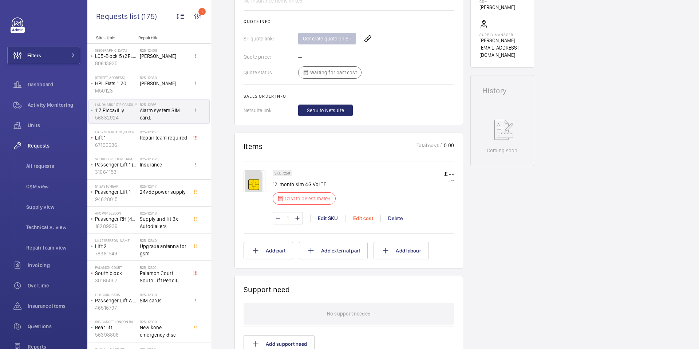
click at [369, 218] on div "Edit cost" at bounding box center [362, 217] width 35 height 7
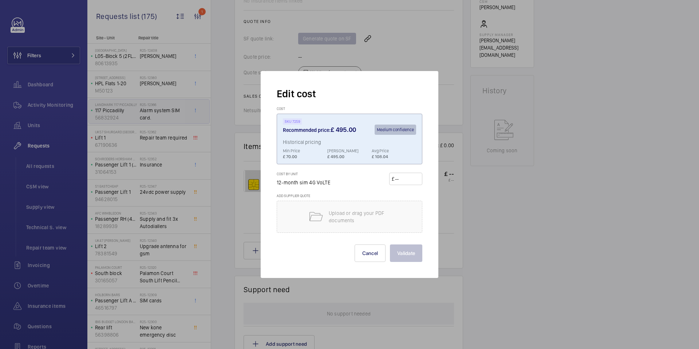
click at [476, 214] on div at bounding box center [349, 174] width 699 height 349
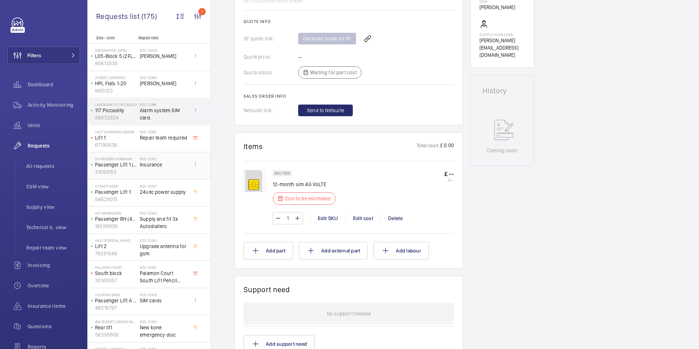
click at [155, 159] on h2 "R25-12352" at bounding box center [164, 158] width 48 height 4
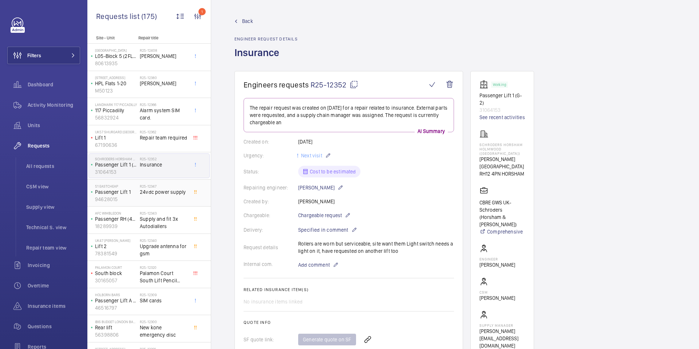
click at [166, 195] on span "24vdc power supply" at bounding box center [164, 191] width 48 height 7
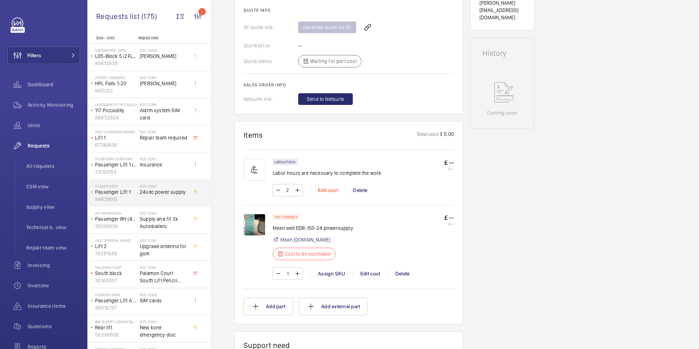
scroll to position [305, 0]
click at [332, 190] on div "Edit cost" at bounding box center [327, 189] width 35 height 7
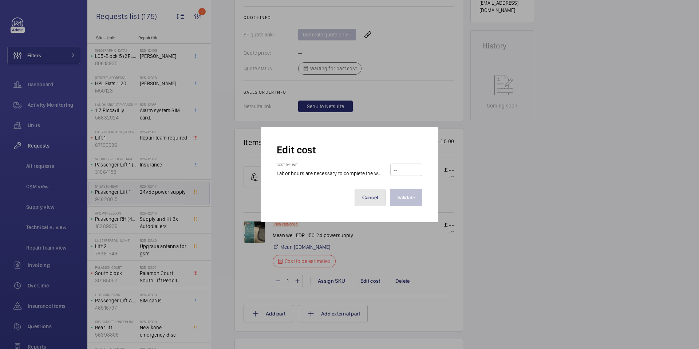
click at [374, 193] on button "Cancel" at bounding box center [369, 196] width 31 height 17
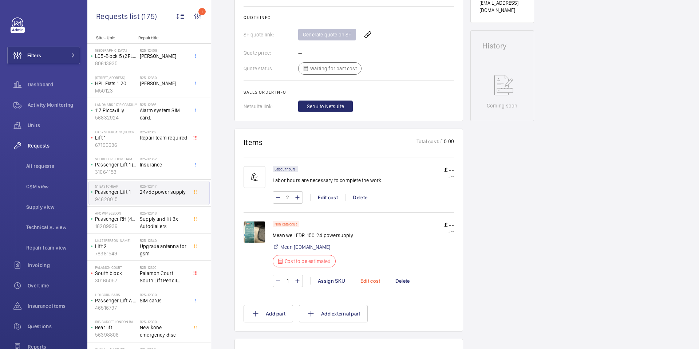
click at [368, 277] on div "Edit cost" at bounding box center [370, 280] width 35 height 7
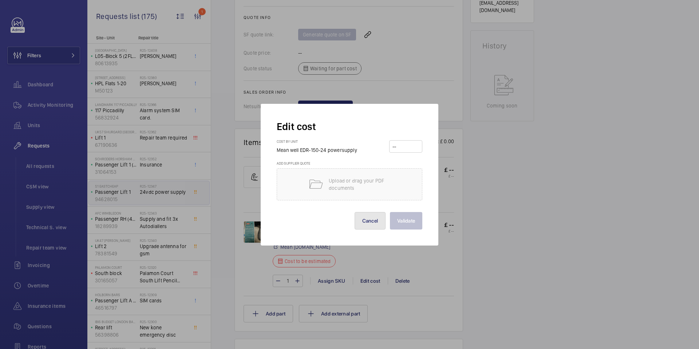
click at [374, 224] on button "Cancel" at bounding box center [369, 220] width 31 height 17
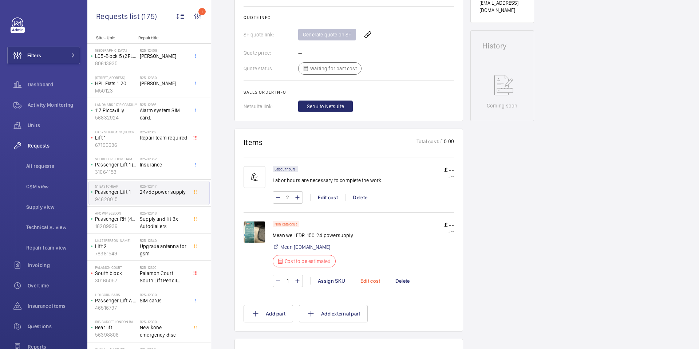
click at [379, 277] on div "Edit cost" at bounding box center [370, 280] width 35 height 7
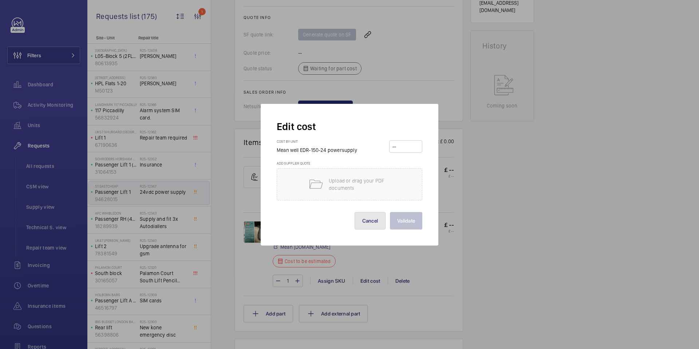
click at [368, 218] on button "Cancel" at bounding box center [369, 220] width 31 height 17
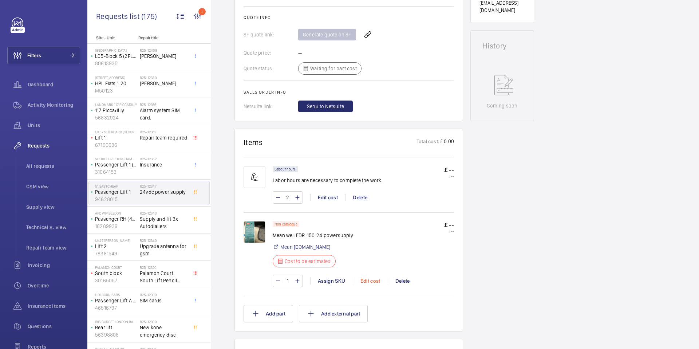
click at [368, 277] on div "Edit cost" at bounding box center [370, 280] width 35 height 7
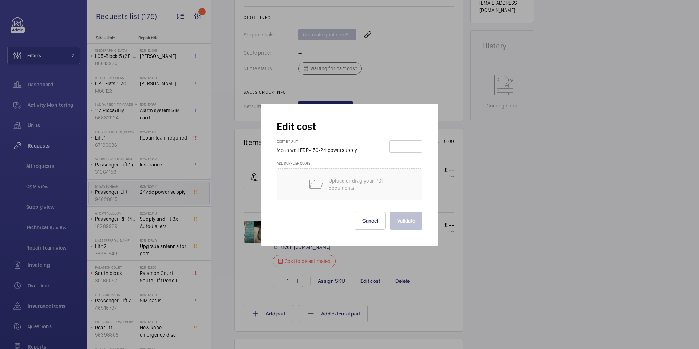
click at [372, 259] on div at bounding box center [349, 174] width 699 height 349
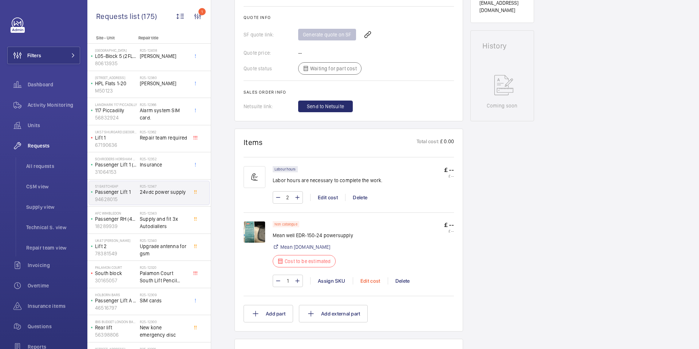
click at [369, 277] on div "Edit cost" at bounding box center [370, 280] width 35 height 7
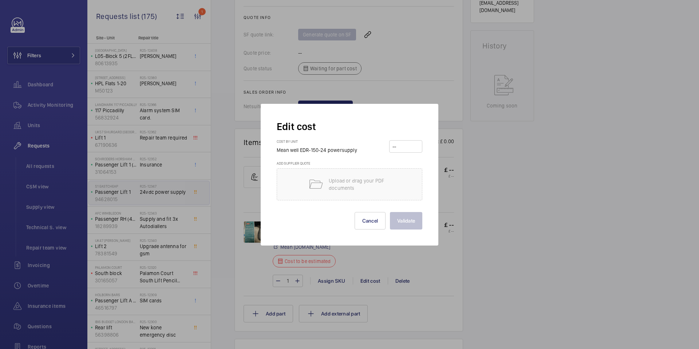
click at [365, 276] on div at bounding box center [349, 174] width 699 height 349
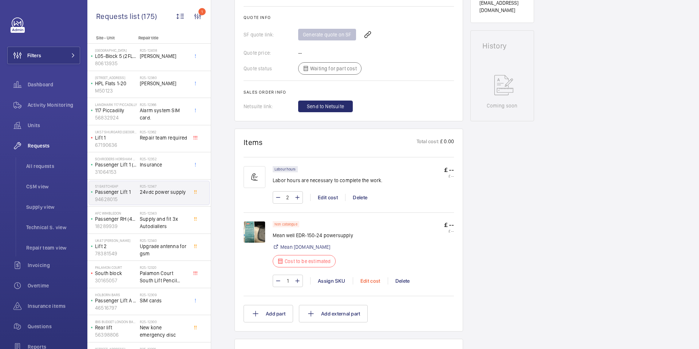
click at [365, 277] on div "Edit cost" at bounding box center [370, 280] width 35 height 7
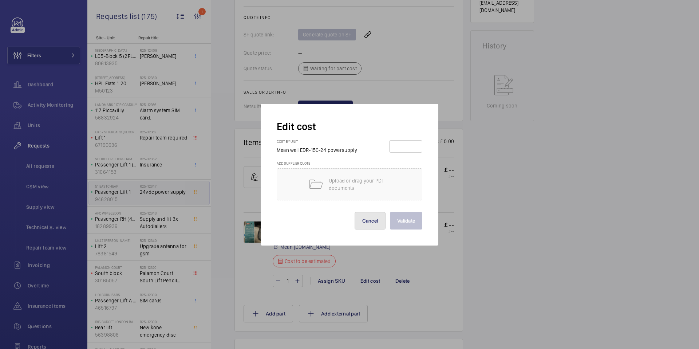
click at [371, 223] on button "Cancel" at bounding box center [369, 220] width 31 height 17
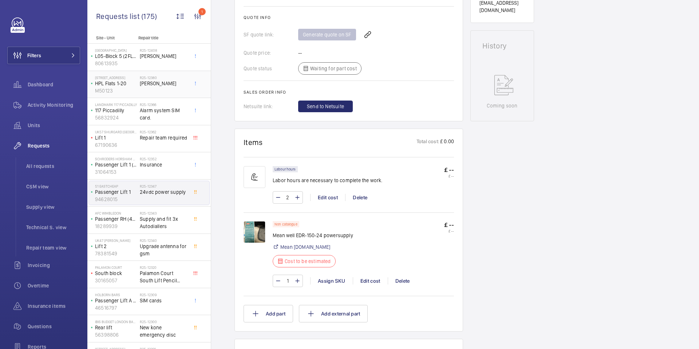
click at [164, 81] on span "[PERSON_NAME]" at bounding box center [164, 83] width 48 height 7
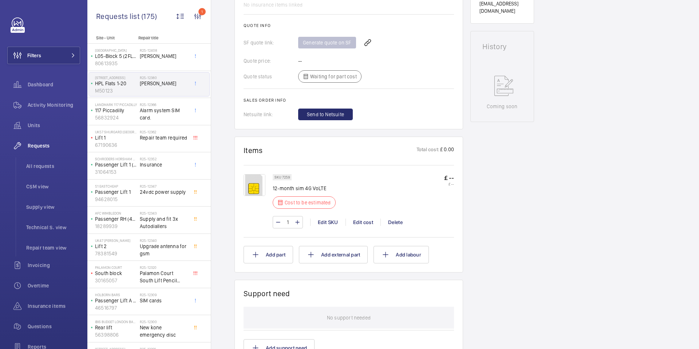
scroll to position [325, 0]
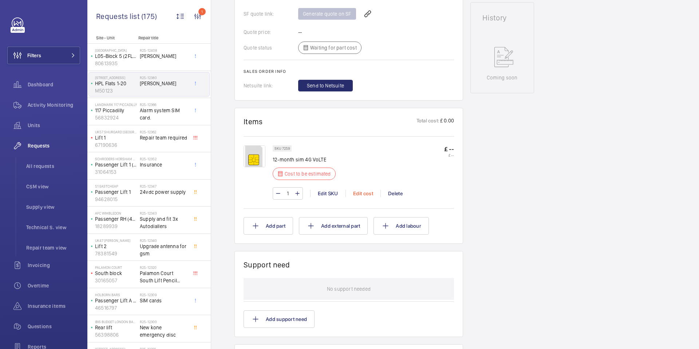
click at [365, 190] on div "Edit cost" at bounding box center [362, 193] width 35 height 7
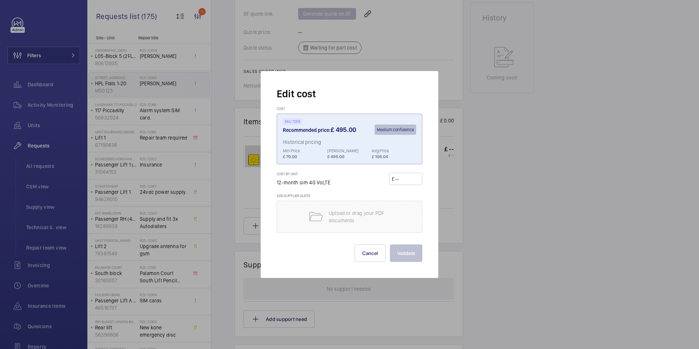
click at [457, 206] on div at bounding box center [349, 174] width 699 height 349
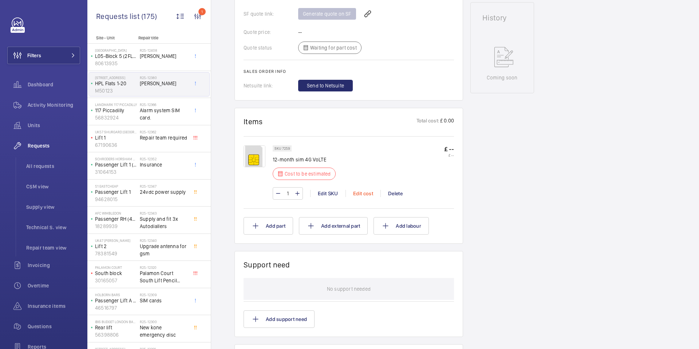
click at [362, 190] on div "Edit cost" at bounding box center [362, 193] width 35 height 7
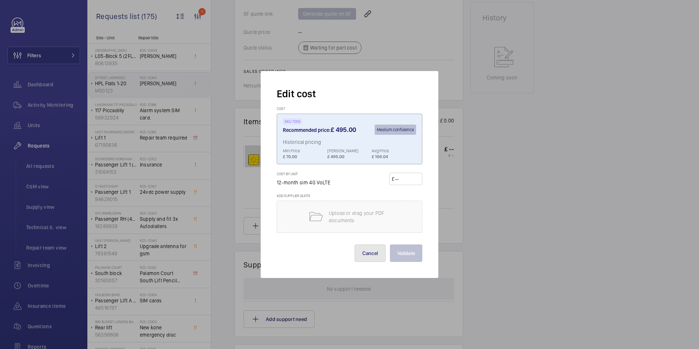
click at [371, 250] on button "Cancel" at bounding box center [369, 252] width 31 height 17
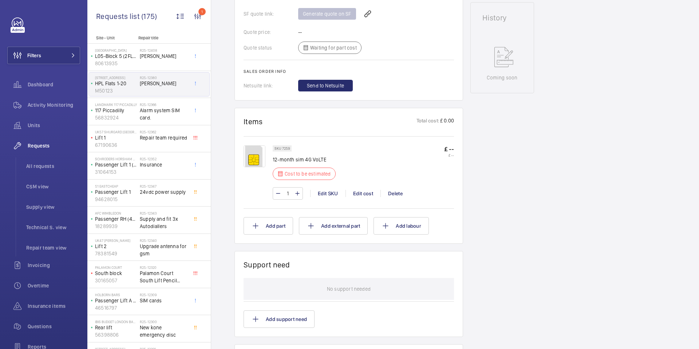
click at [454, 193] on wm-front-card "Items Total cost: £ 0.00 SKU 7259 12-month sim 4G VoLTE Cost to be estimated £ …" at bounding box center [348, 176] width 229 height 136
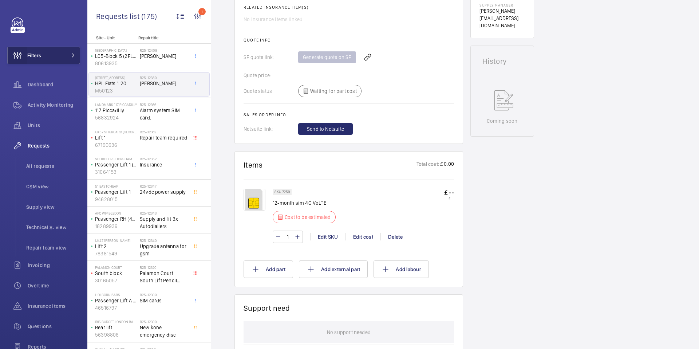
scroll to position [280, 0]
